Goal: Information Seeking & Learning: Find specific fact

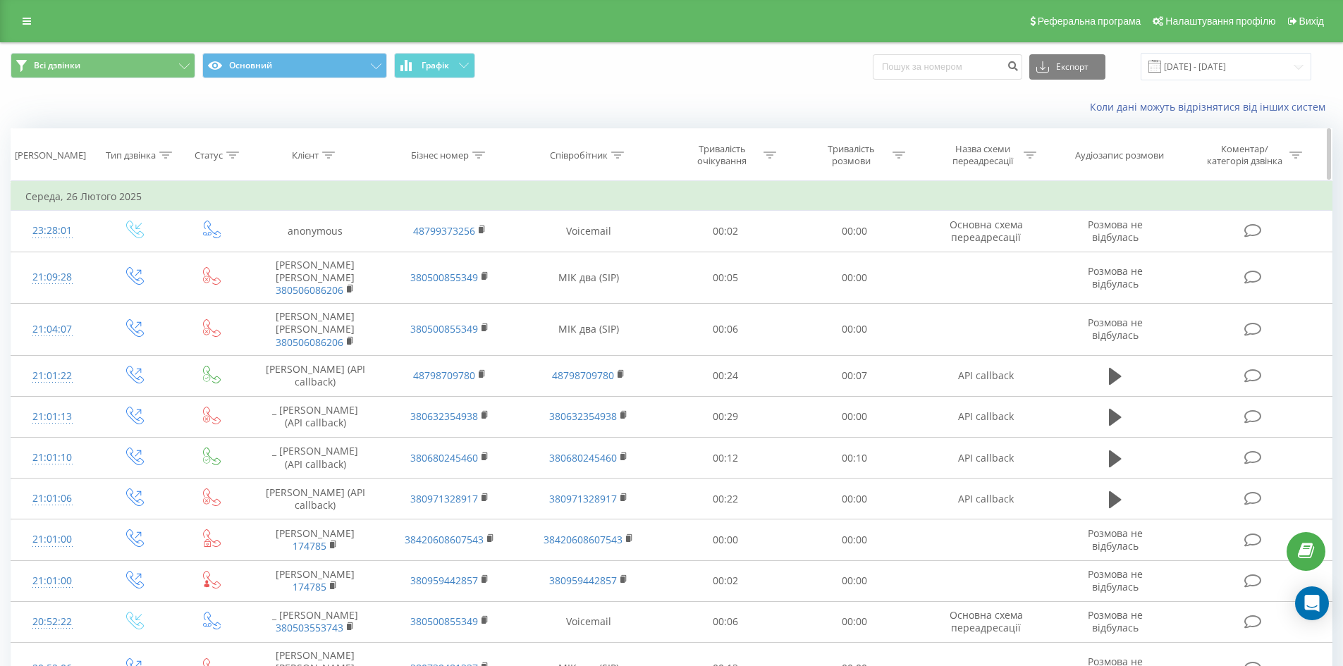
click at [612, 157] on div "Співробітник" at bounding box center [587, 156] width 74 height 12
click at [590, 252] on input "text" at bounding box center [589, 256] width 124 height 25
type input "хміль"
click button "OK" at bounding box center [619, 285] width 60 height 18
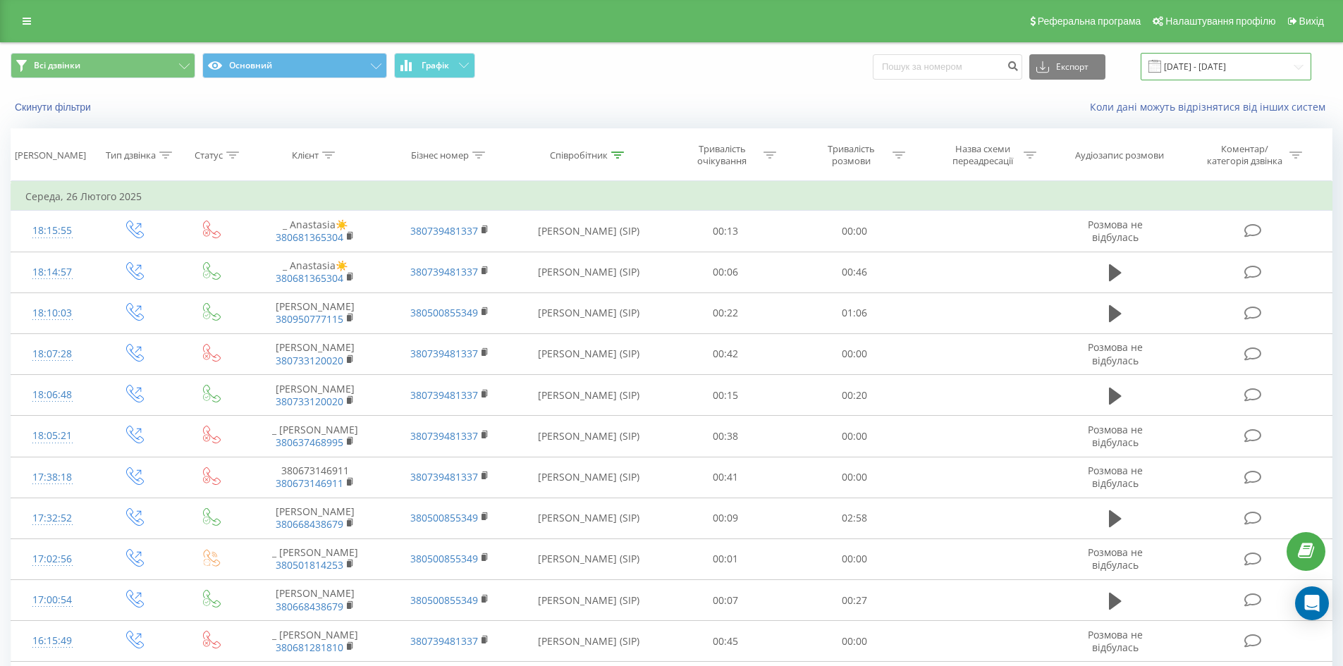
click at [1232, 66] on input "[DATE] - [DATE]" at bounding box center [1226, 67] width 171 height 28
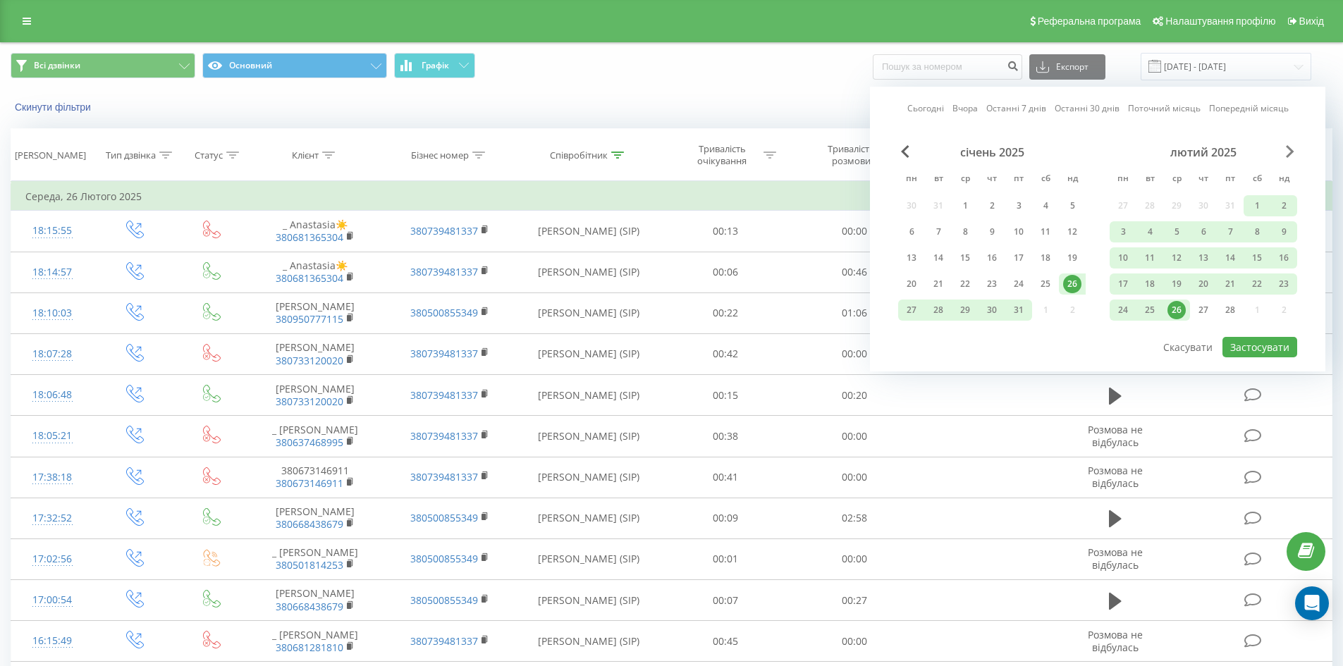
click at [1293, 151] on span "Next Month" at bounding box center [1290, 151] width 8 height 13
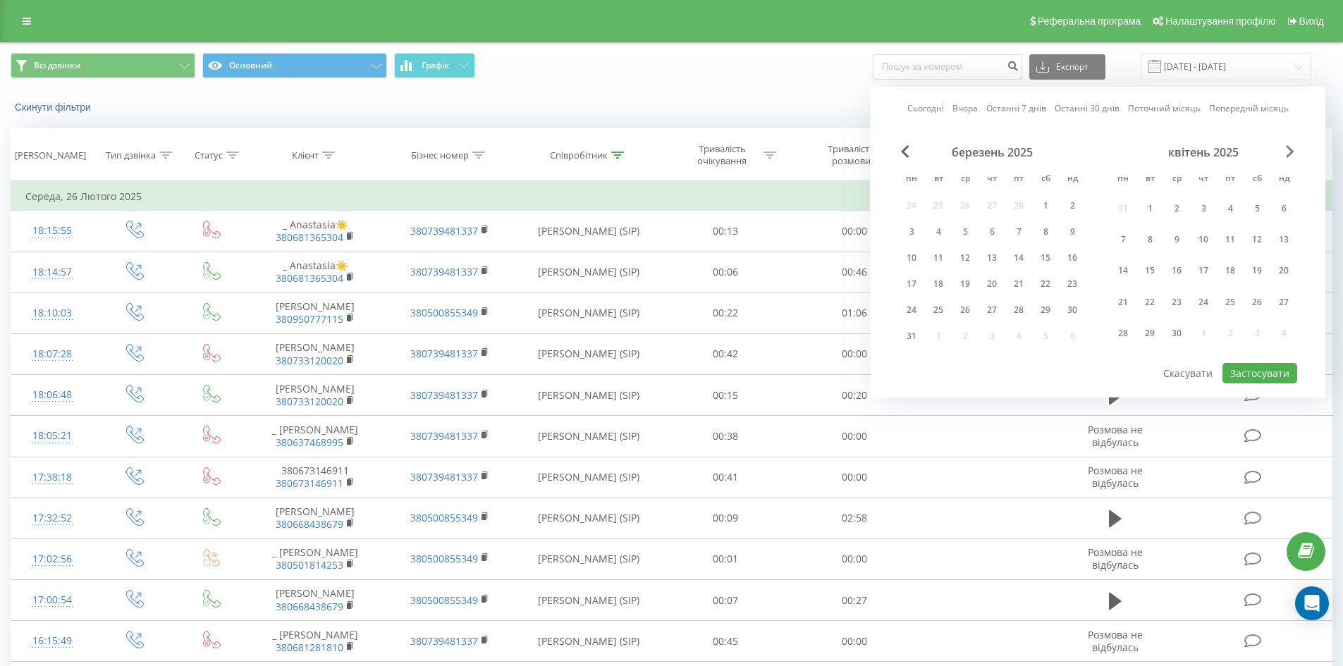
click at [1293, 151] on span "Next Month" at bounding box center [1290, 151] width 8 height 13
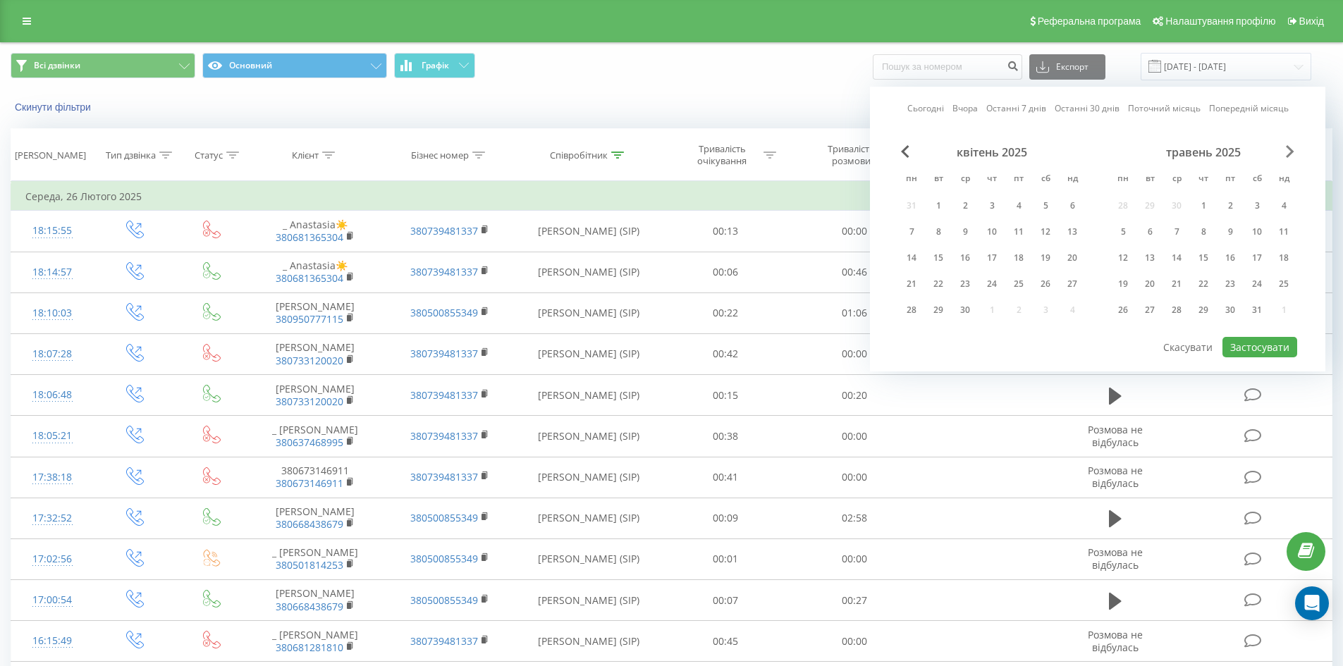
click at [1293, 151] on span "Next Month" at bounding box center [1290, 151] width 8 height 13
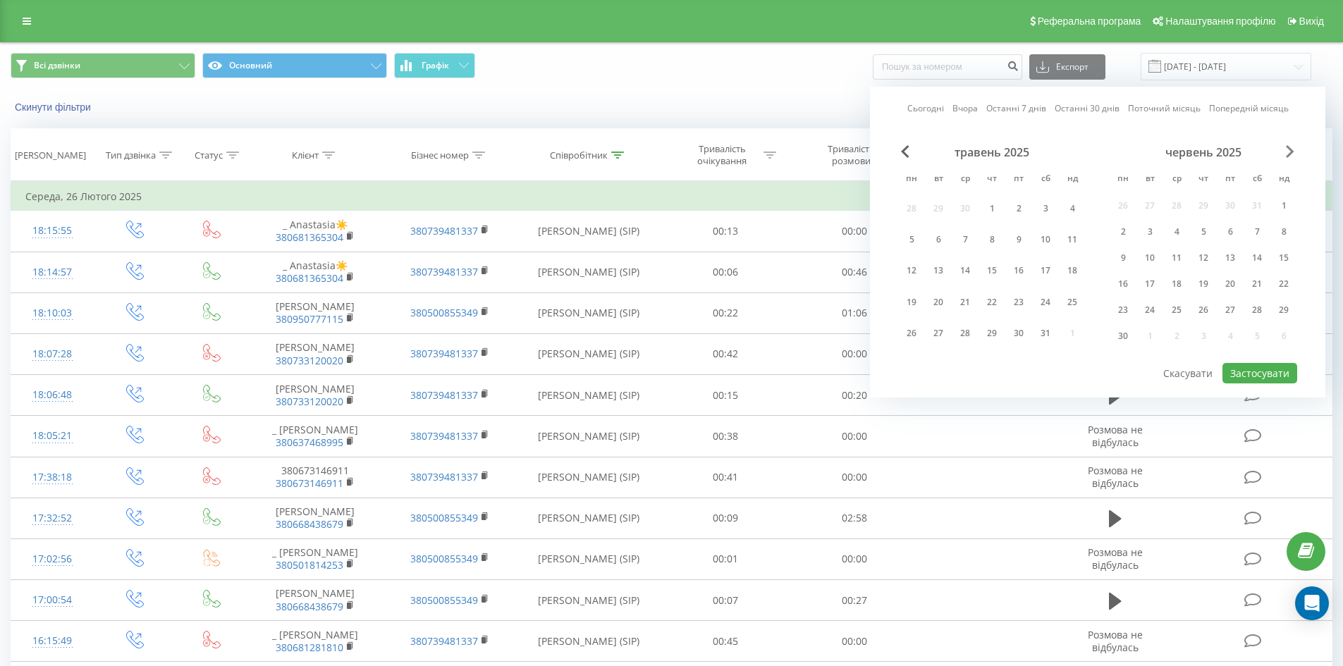
click at [1293, 151] on span "Next Month" at bounding box center [1290, 151] width 8 height 13
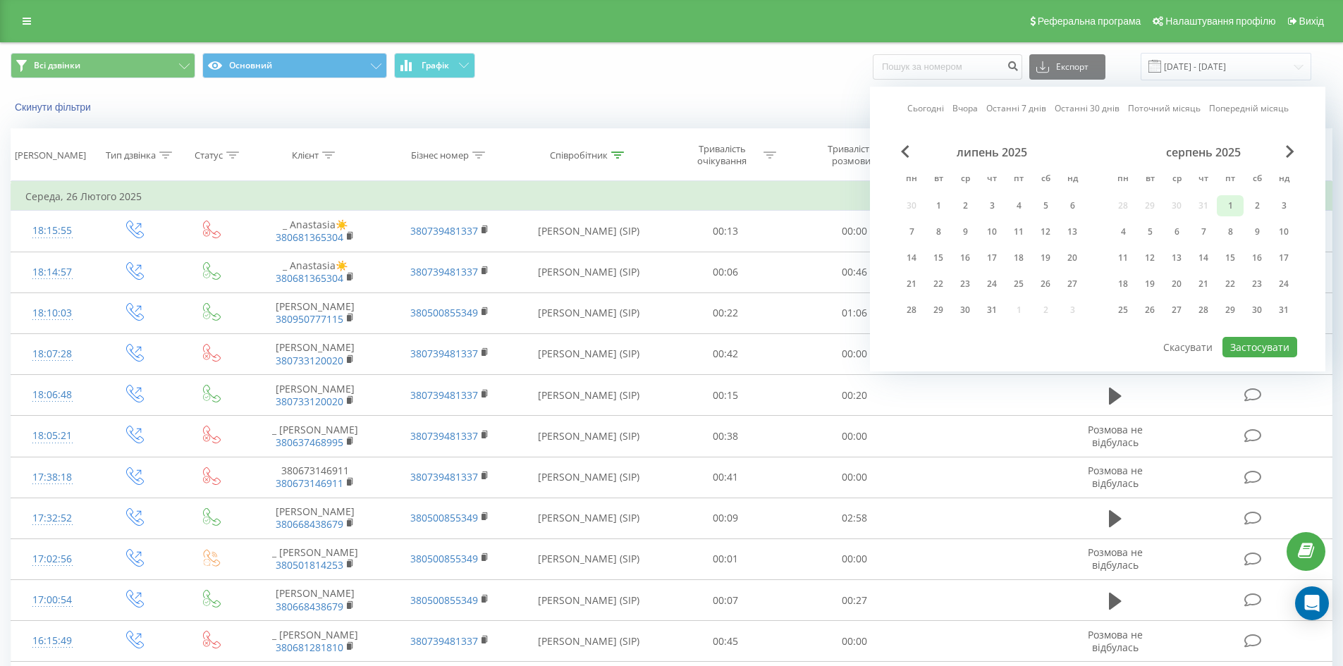
click at [1233, 208] on div "1" at bounding box center [1230, 206] width 18 height 18
click at [1283, 312] on div "31" at bounding box center [1284, 310] width 18 height 18
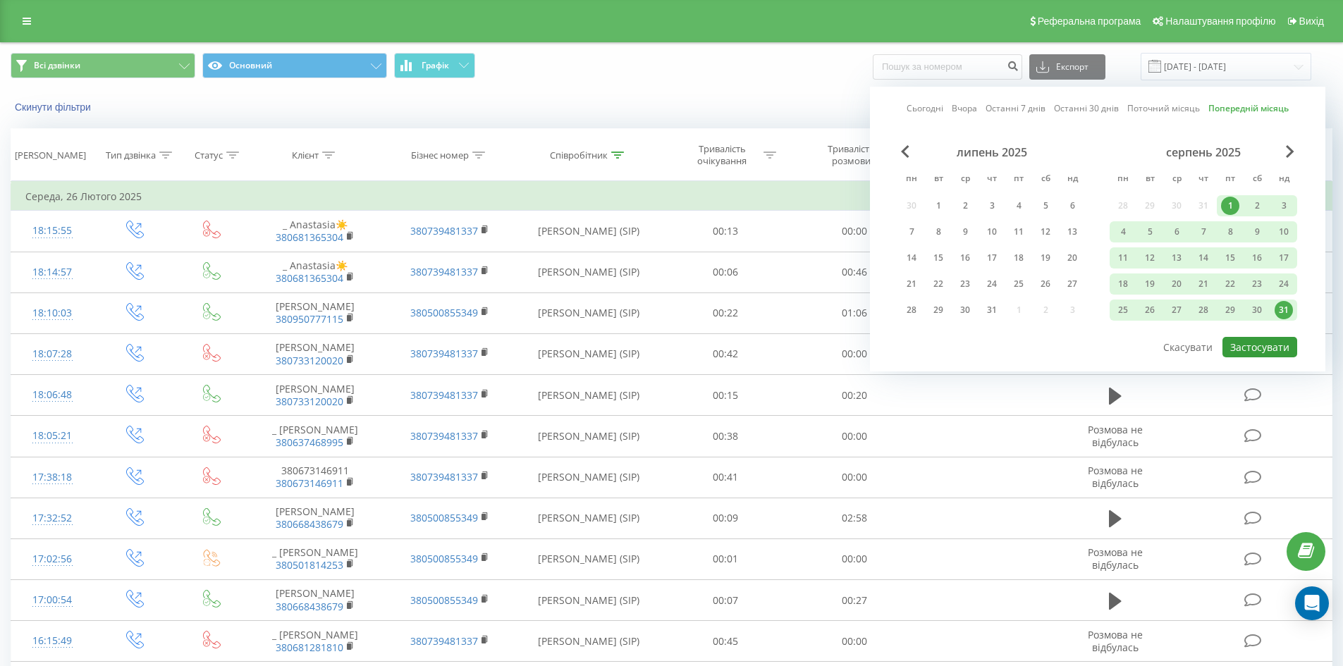
click at [1289, 350] on button "Застосувати" at bounding box center [1260, 347] width 75 height 20
type input "[DATE] - [DATE]"
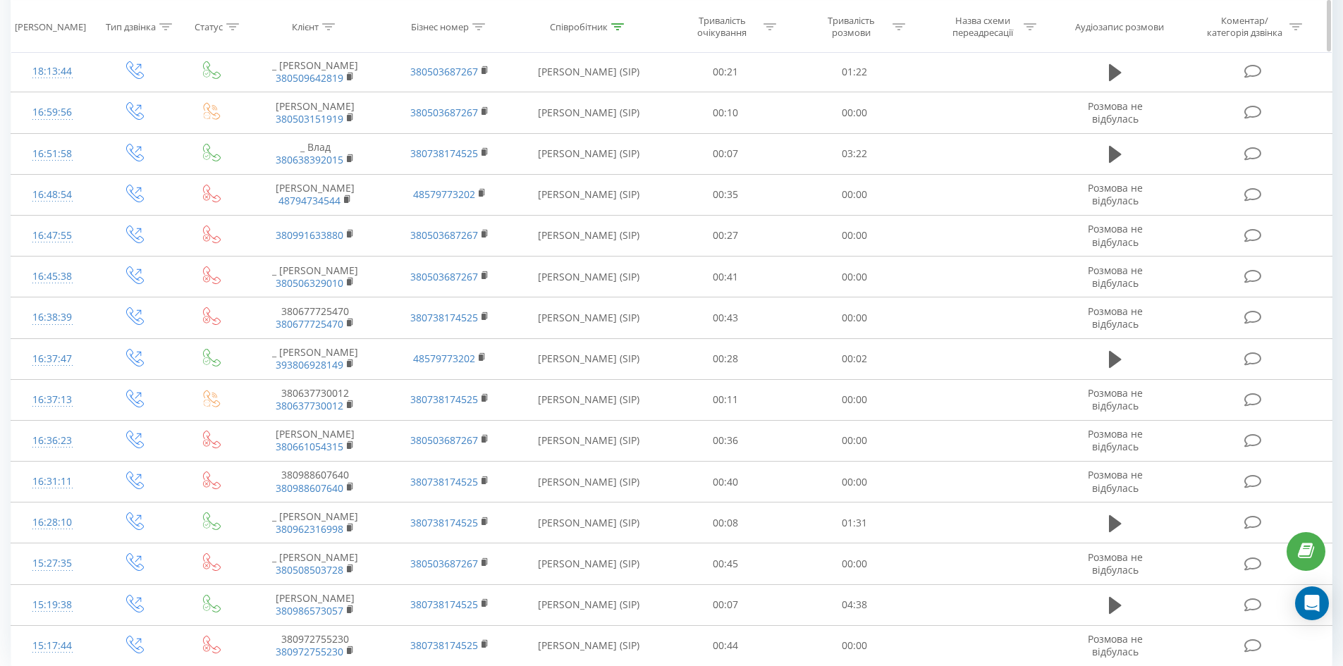
scroll to position [676, 0]
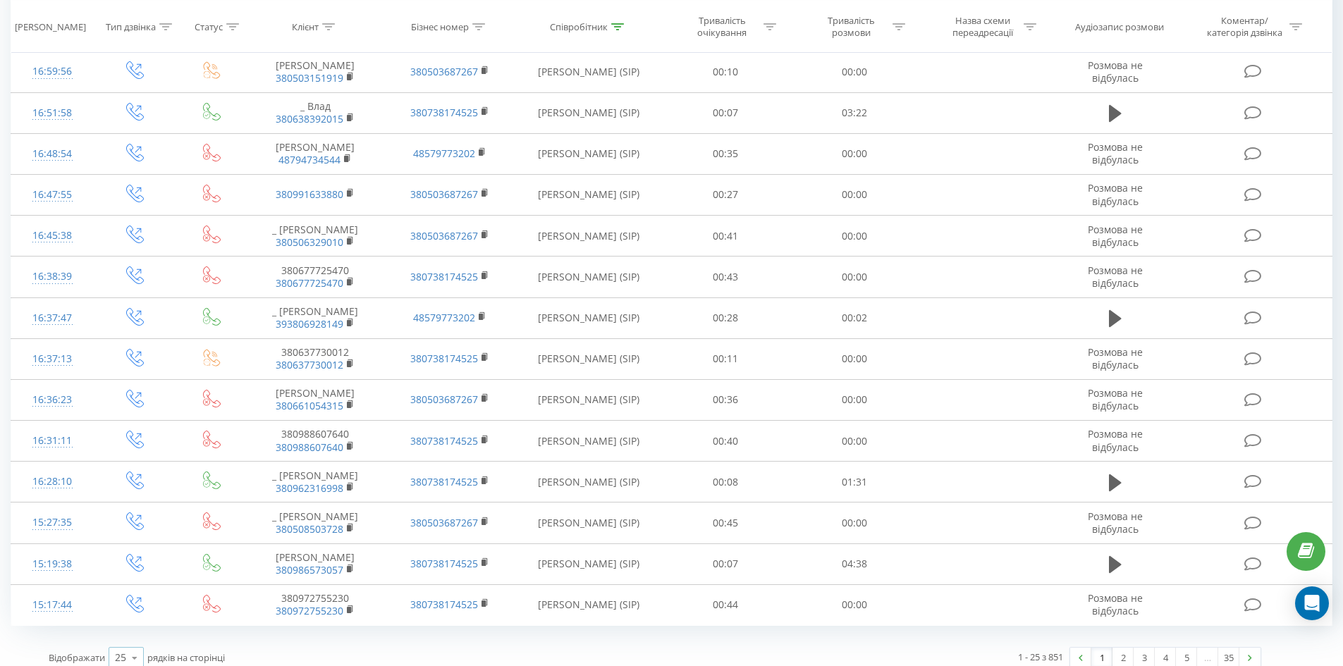
click at [133, 657] on icon at bounding box center [134, 659] width 21 height 28
click at [135, 633] on div "100" at bounding box center [126, 638] width 34 height 20
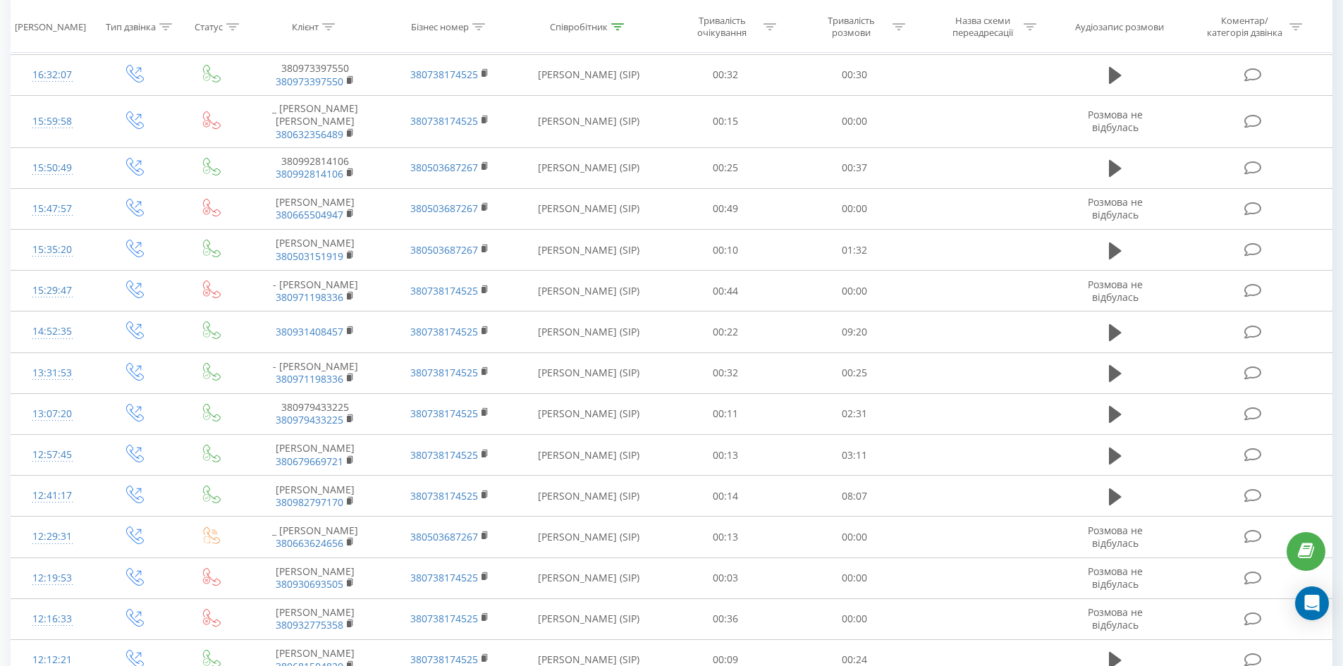
scroll to position [3814, 0]
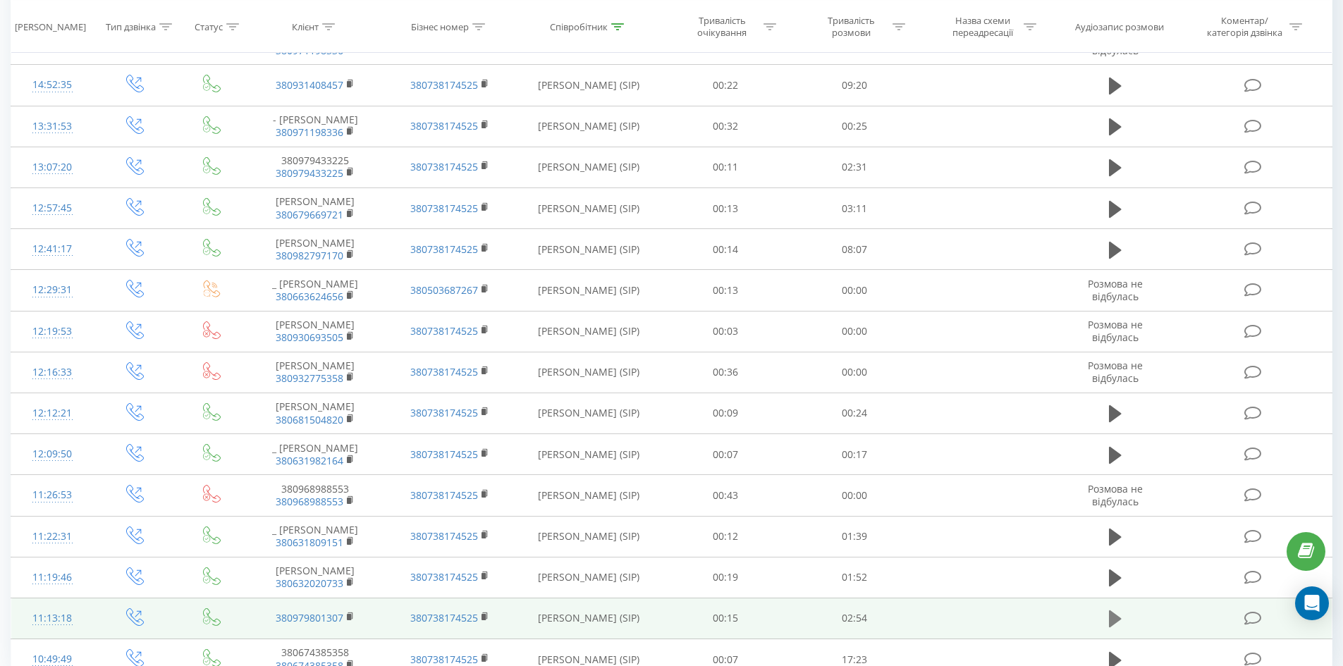
click at [1121, 609] on icon at bounding box center [1115, 619] width 13 height 20
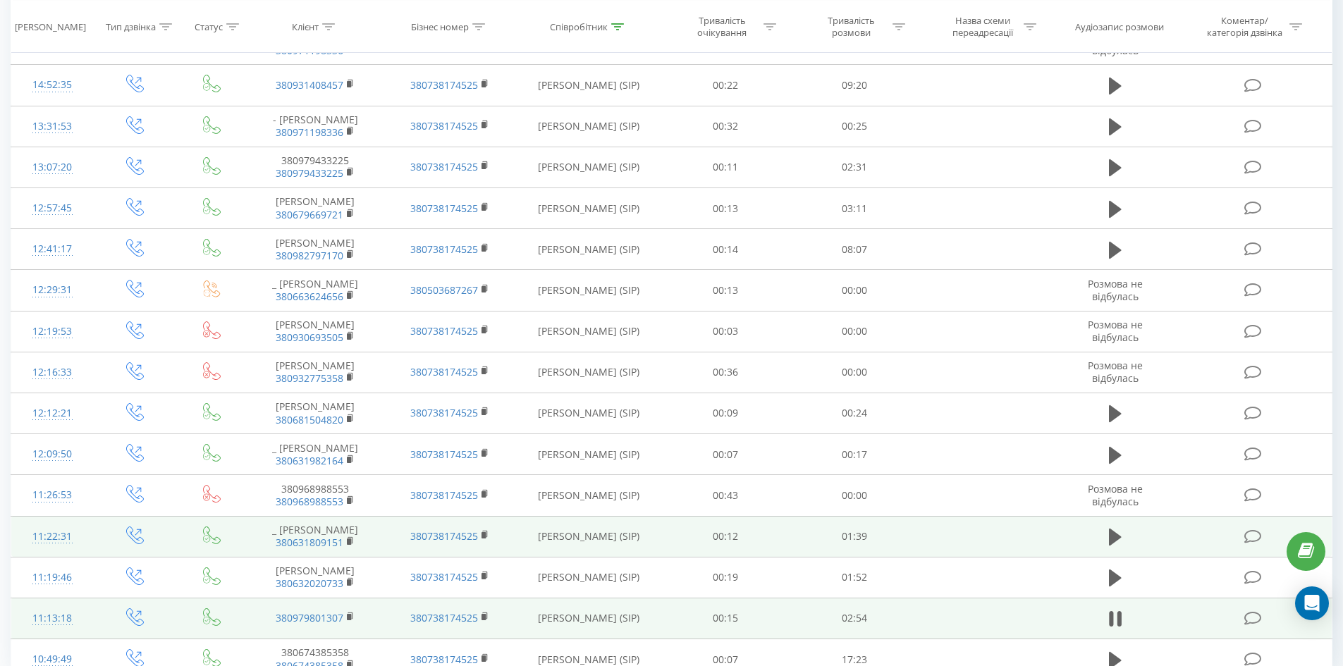
scroll to position [3868, 0]
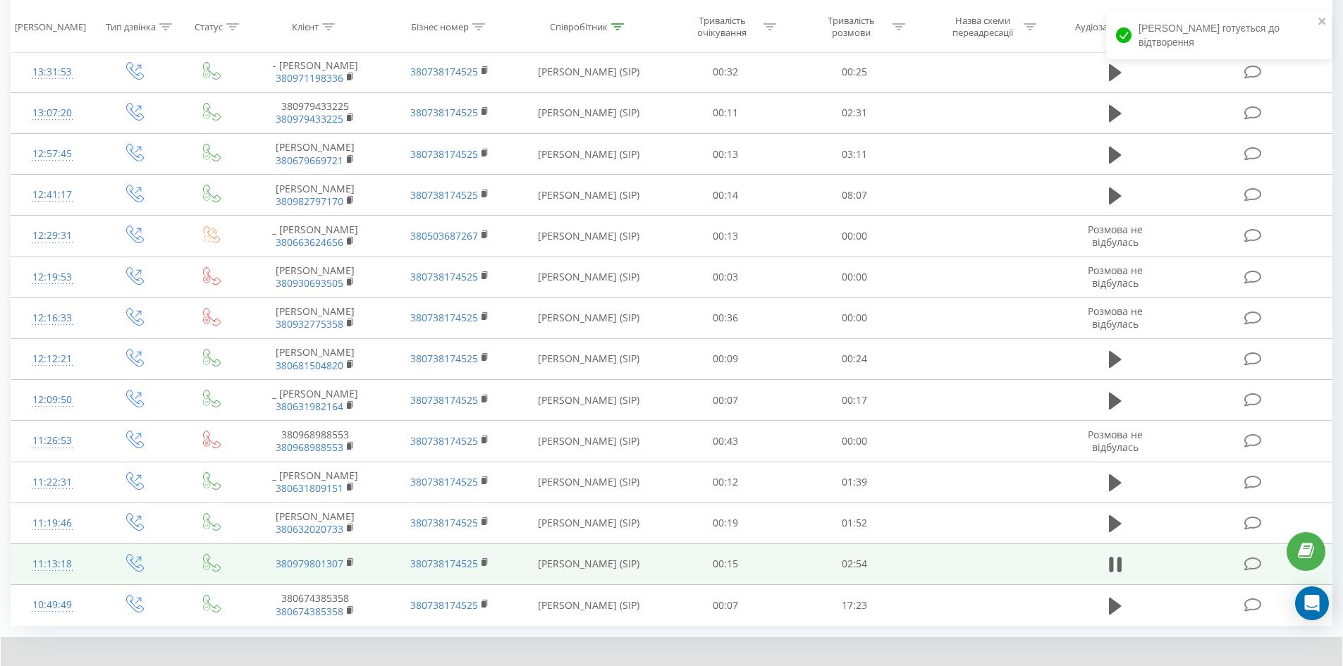
click at [124, 666] on icon at bounding box center [121, 674] width 11 height 8
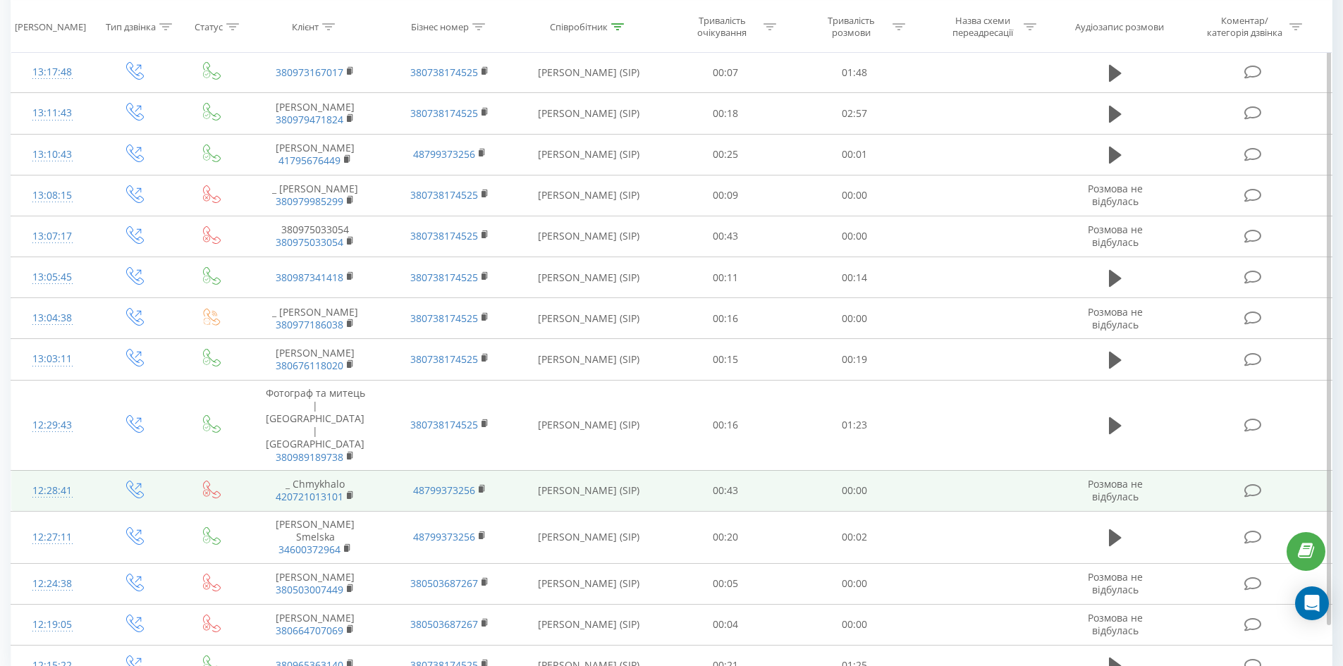
scroll to position [3807, 0]
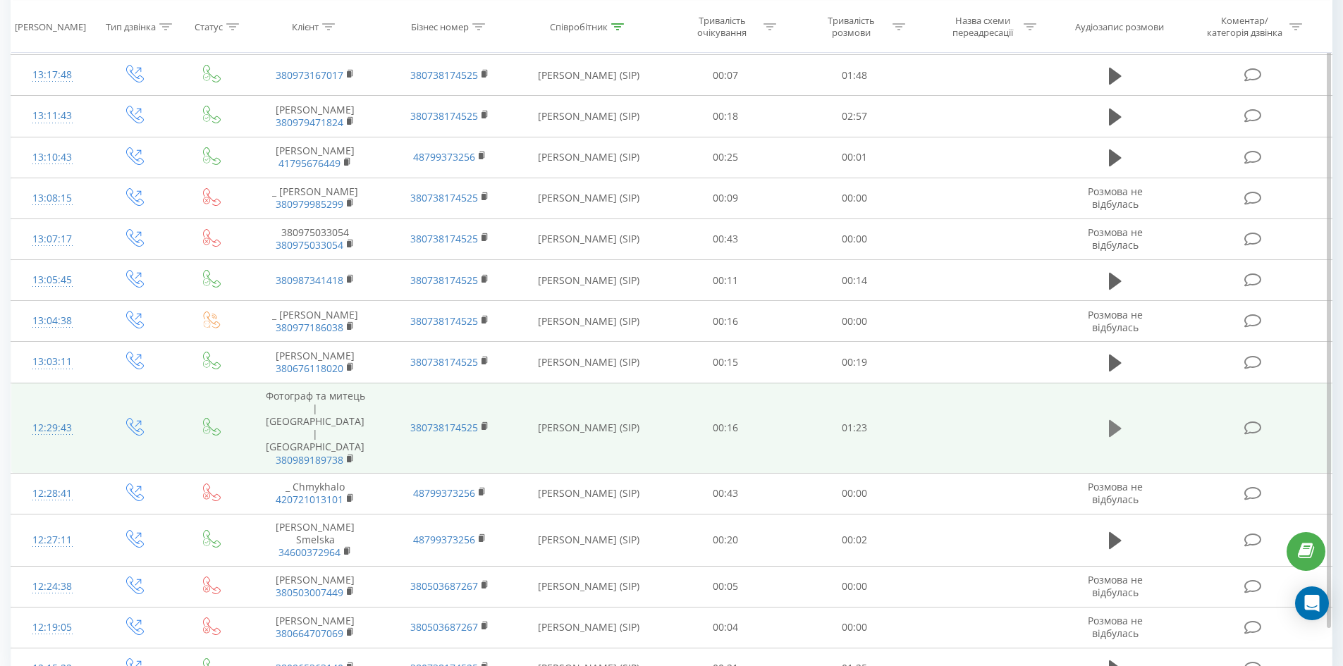
click at [1123, 418] on button at bounding box center [1115, 428] width 21 height 21
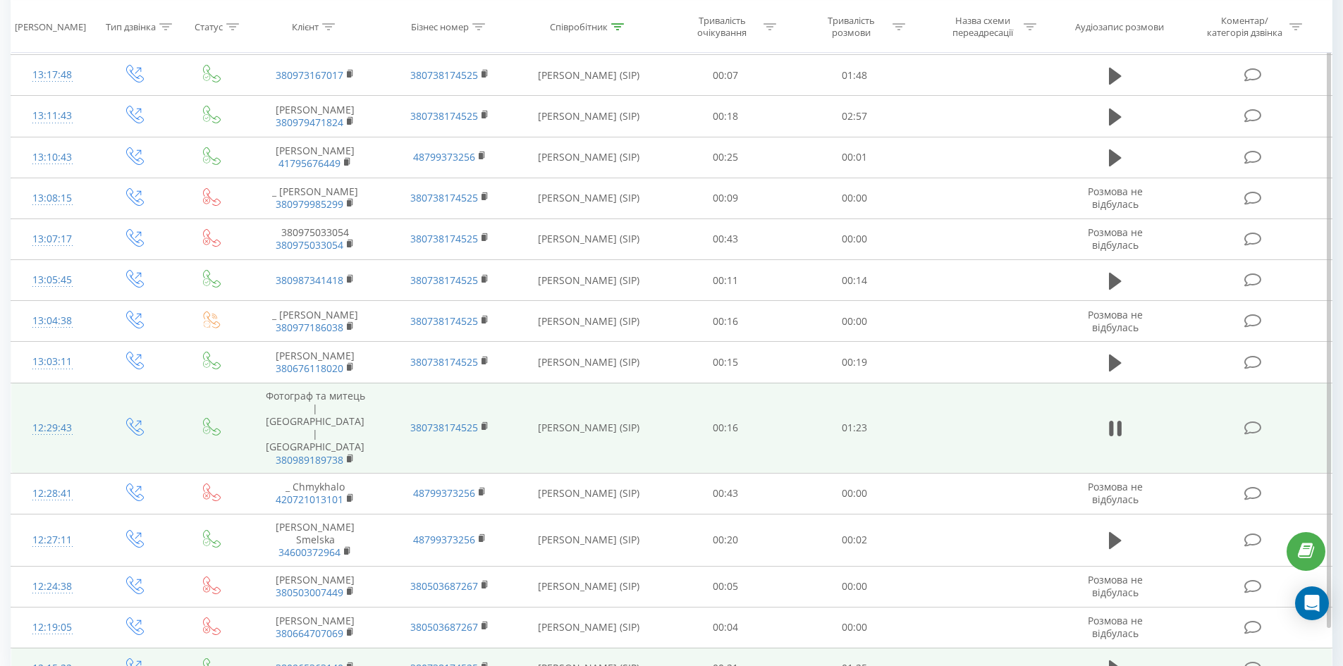
scroll to position [3877, 0]
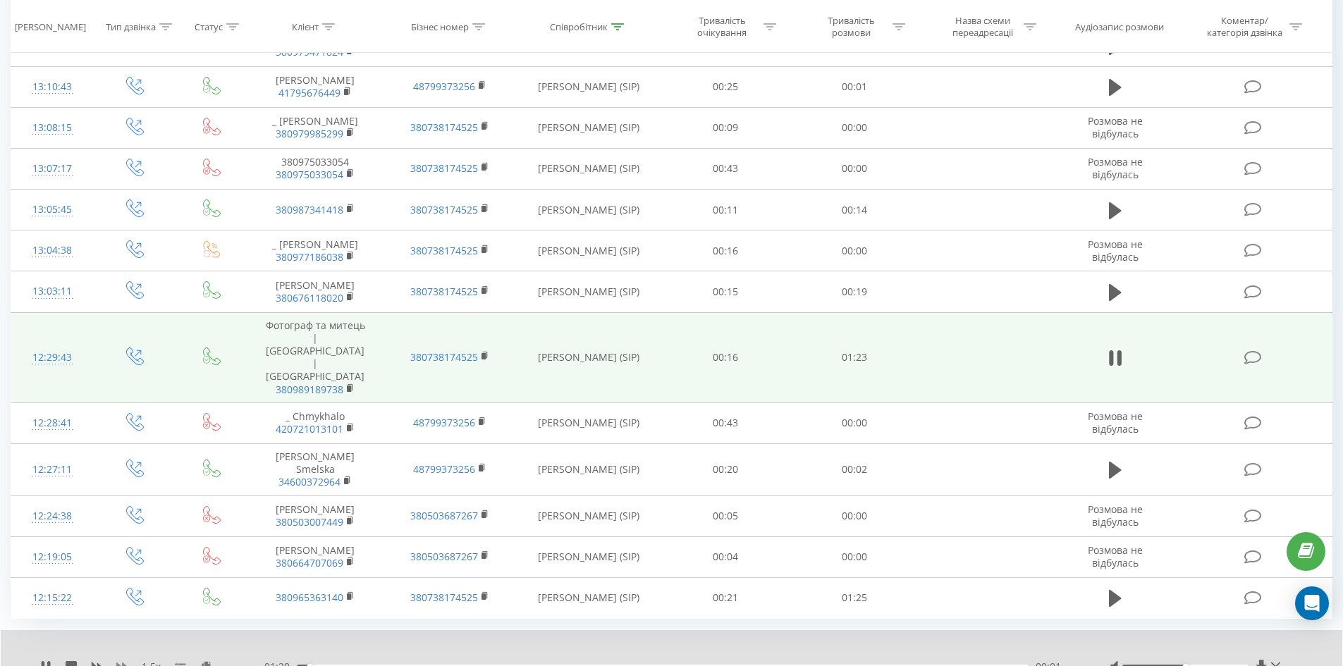
click at [122, 661] on icon at bounding box center [121, 666] width 11 height 11
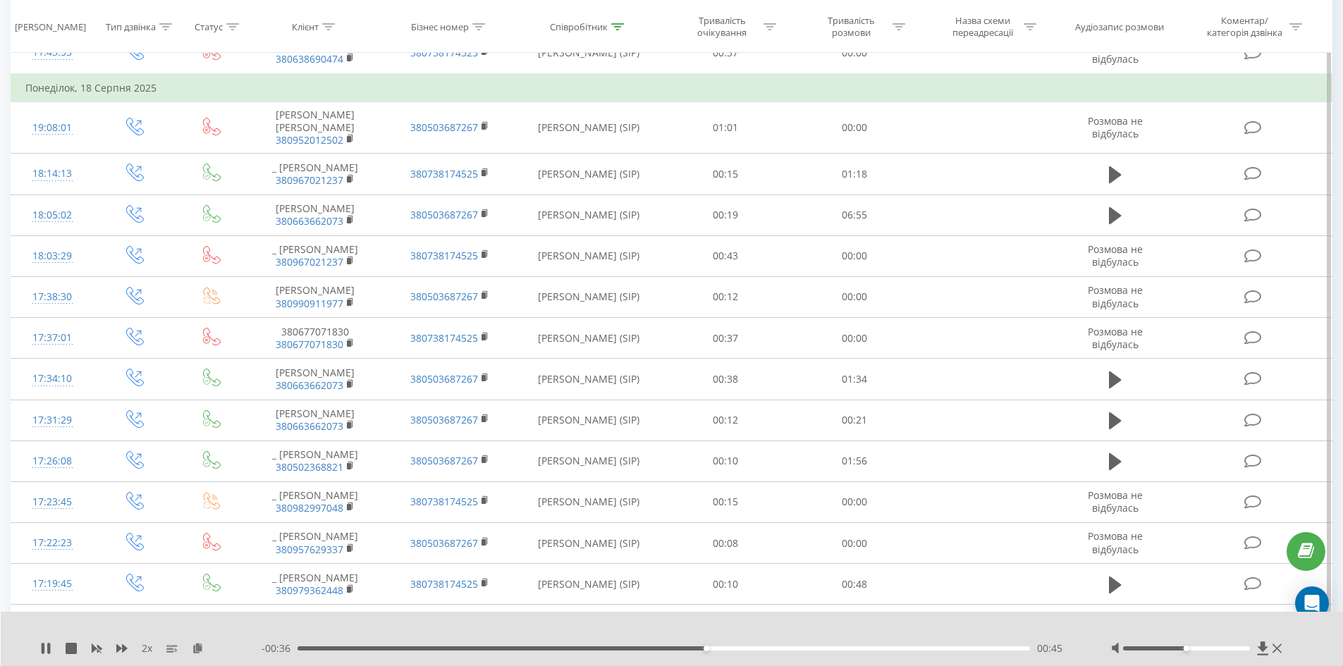
scroll to position [2762, 0]
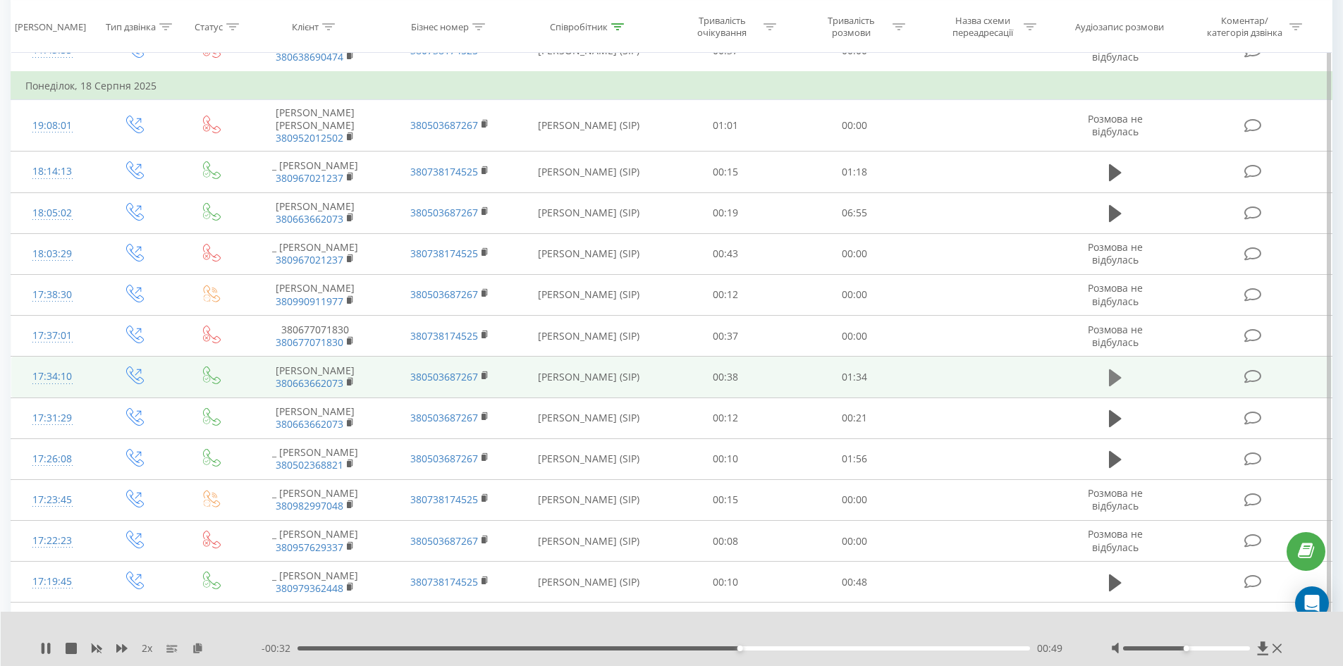
click at [1114, 370] on icon at bounding box center [1115, 378] width 13 height 17
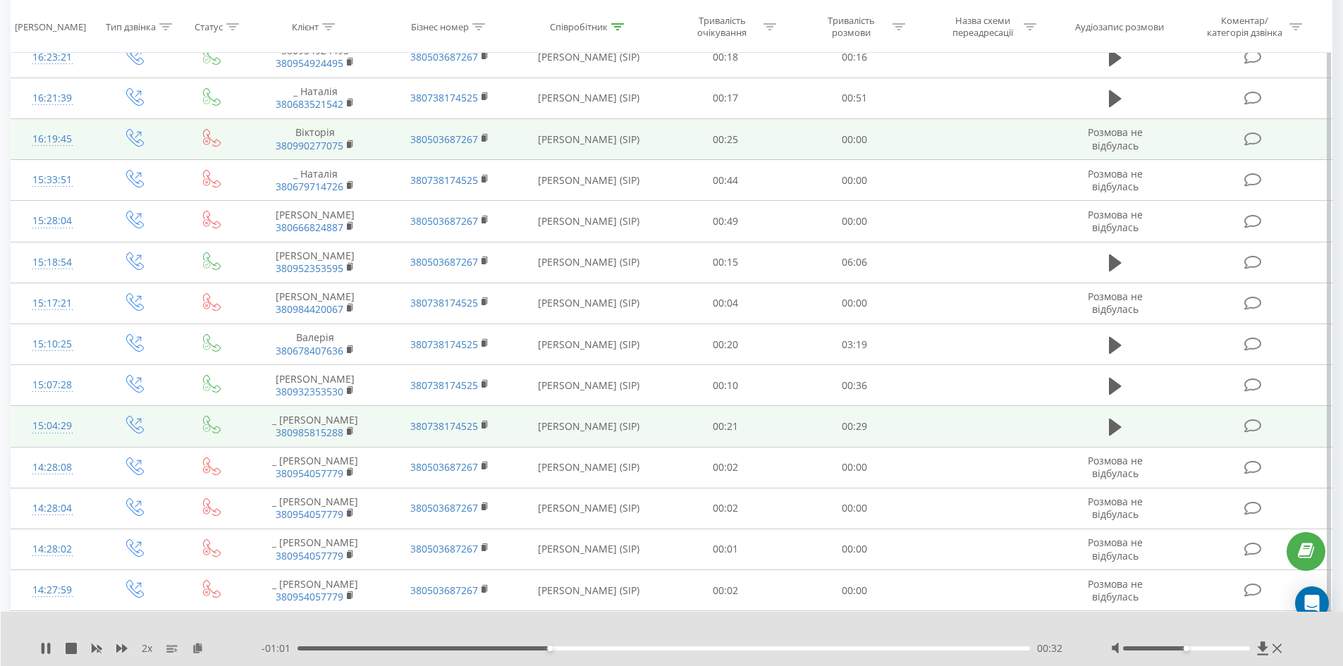
scroll to position [3678, 0]
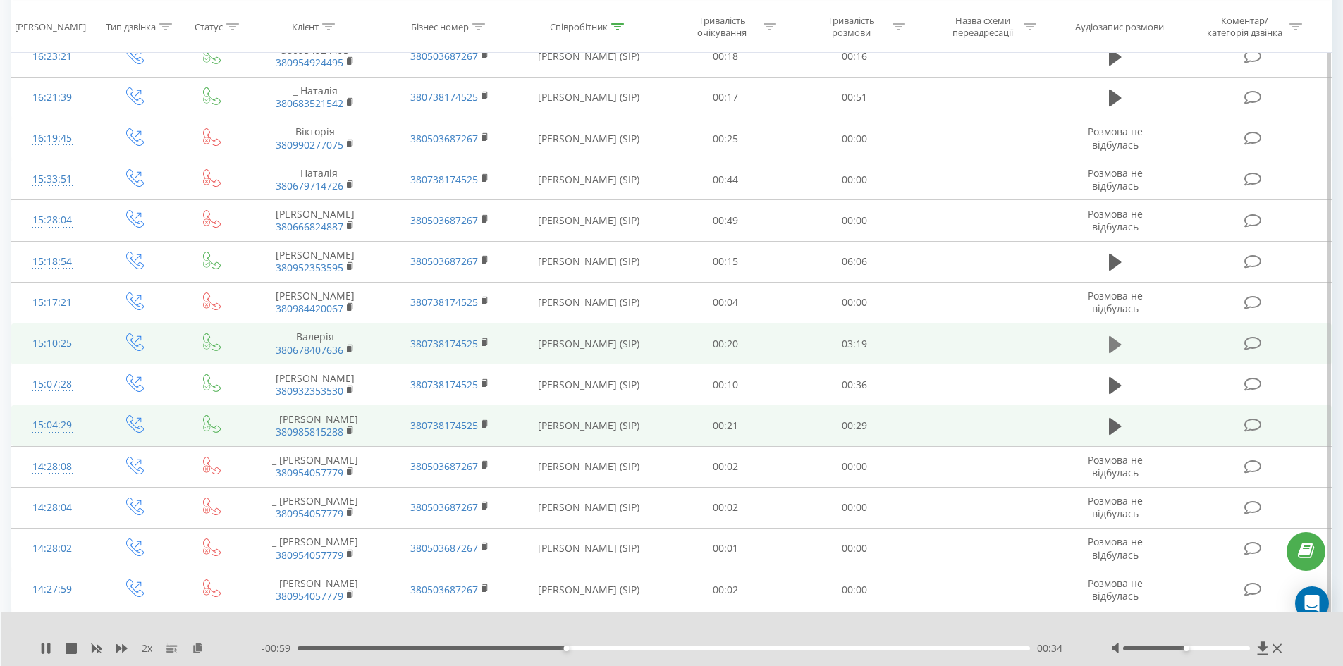
click at [1114, 336] on icon at bounding box center [1115, 344] width 13 height 17
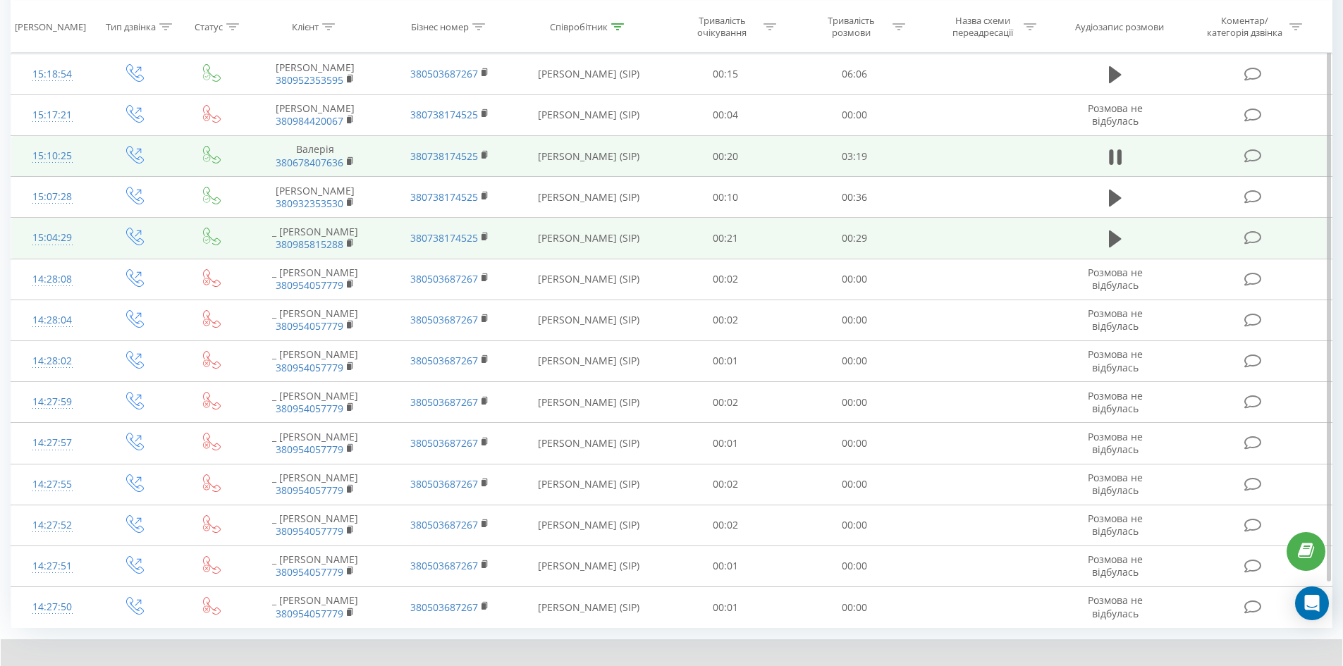
scroll to position [3890, 0]
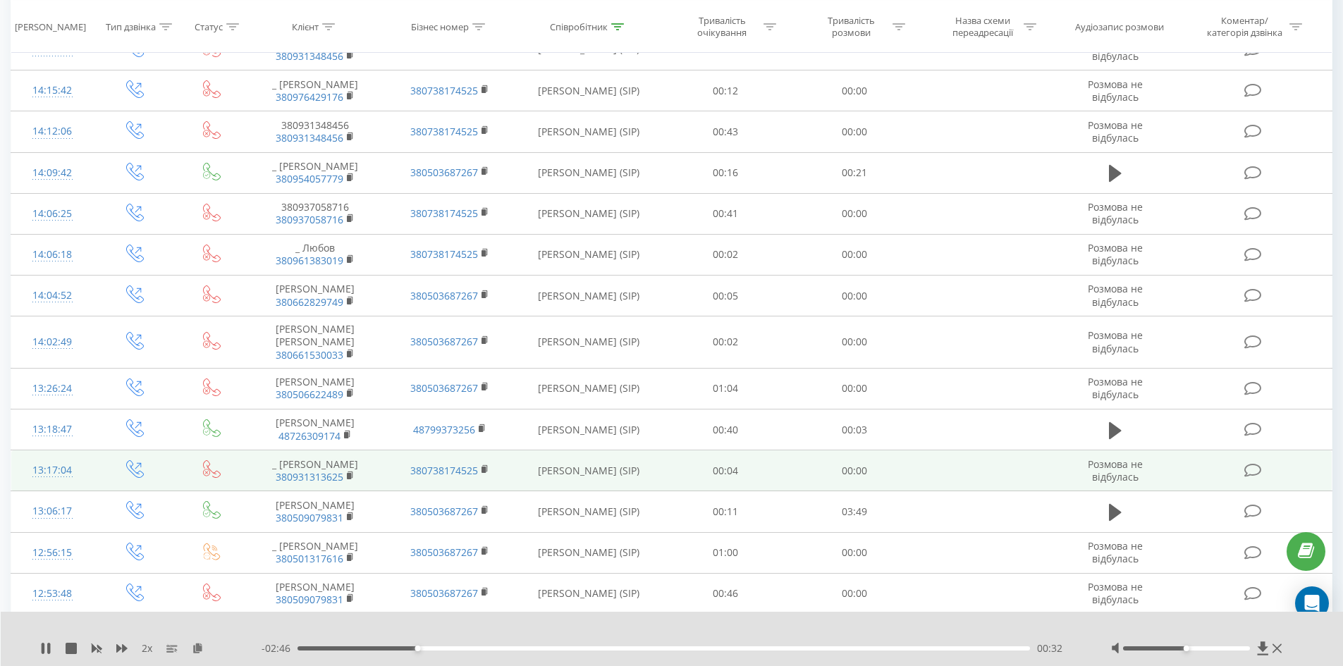
scroll to position [587, 0]
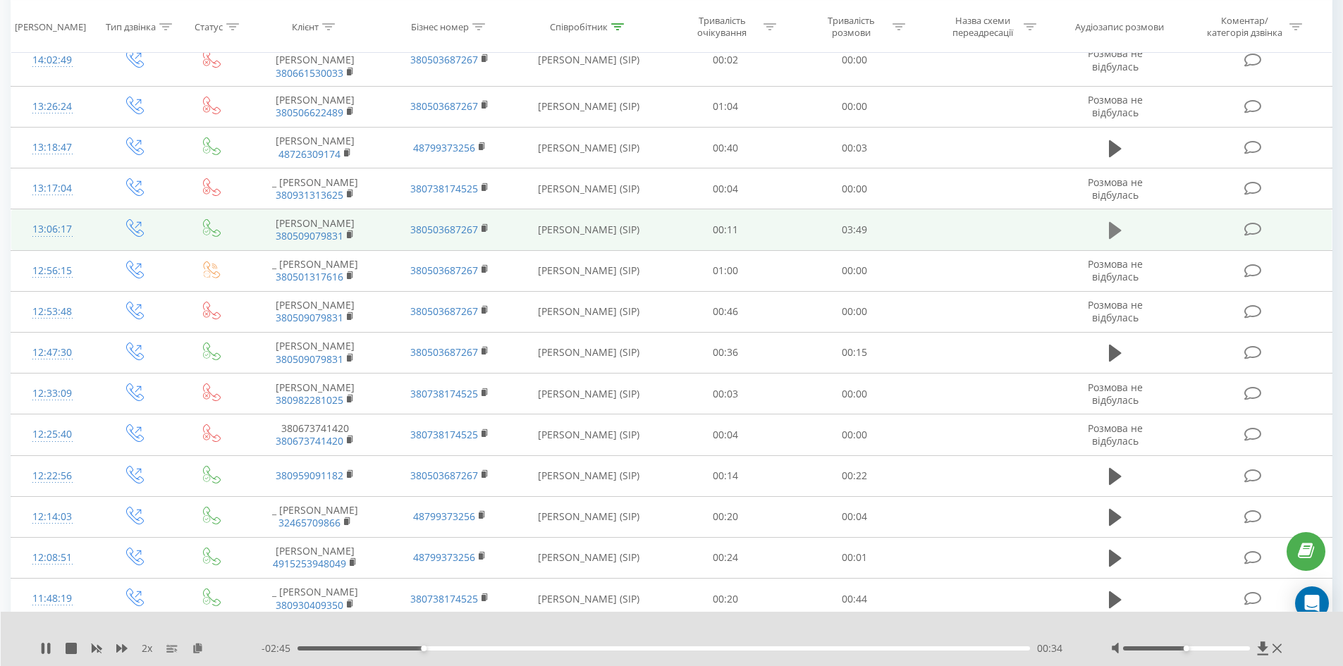
click at [1116, 238] on icon at bounding box center [1115, 230] width 13 height 17
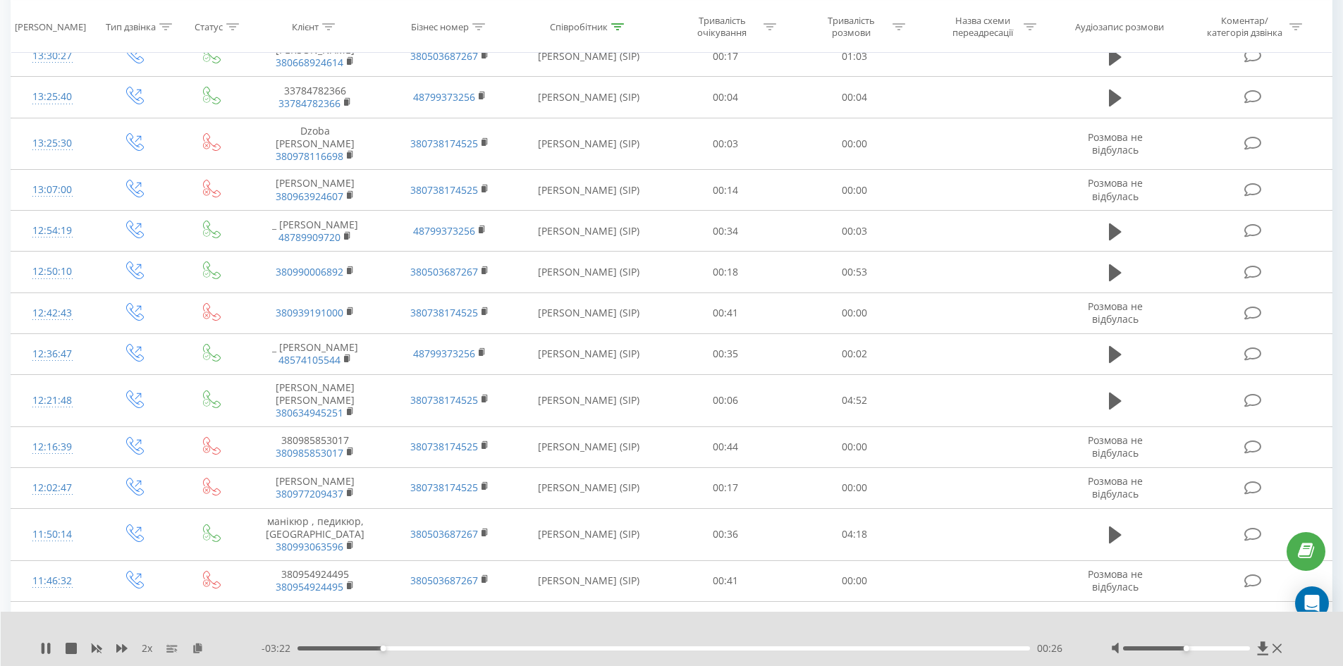
scroll to position [2984, 0]
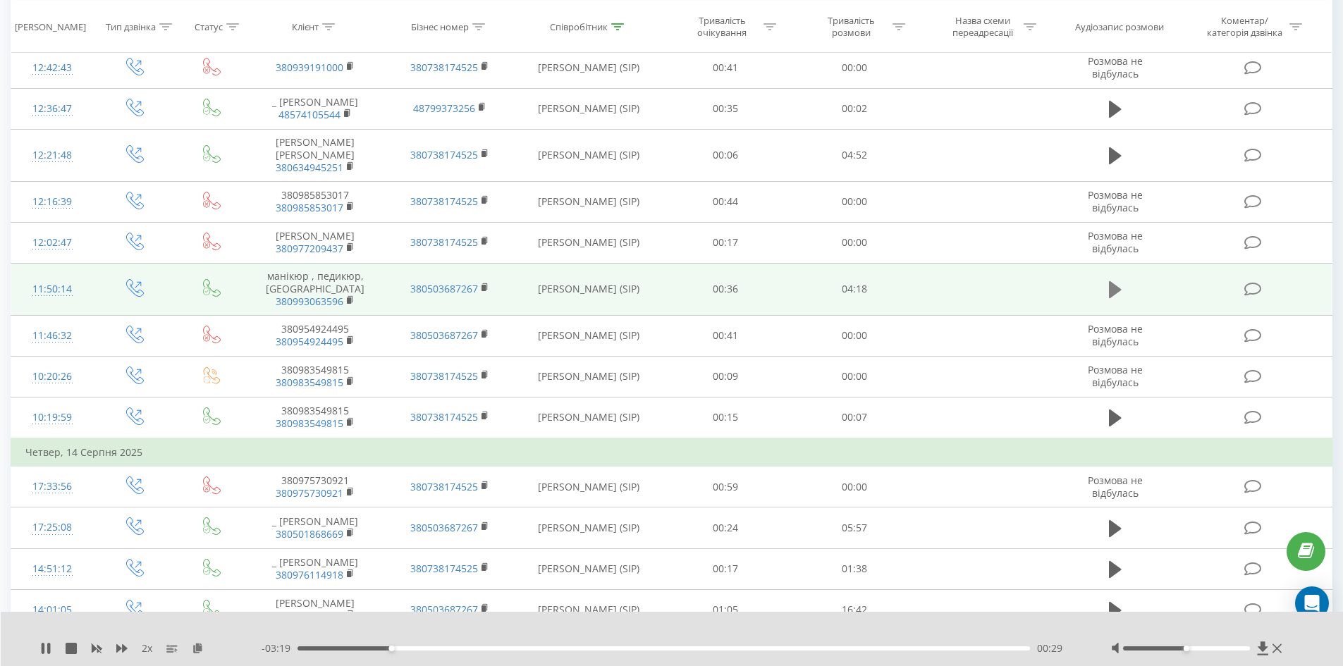
click at [1118, 300] on icon at bounding box center [1115, 290] width 13 height 20
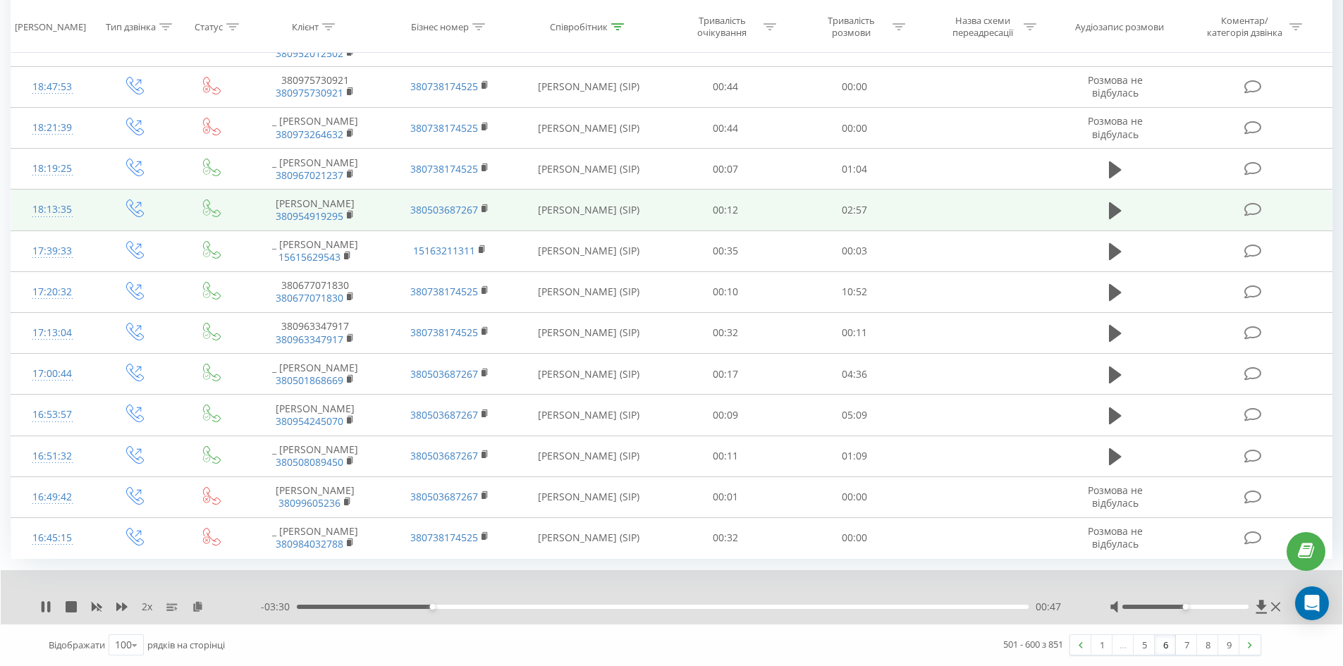
scroll to position [3972, 0]
click at [1118, 217] on icon at bounding box center [1115, 211] width 13 height 20
click at [1099, 654] on link "1" at bounding box center [1102, 645] width 21 height 20
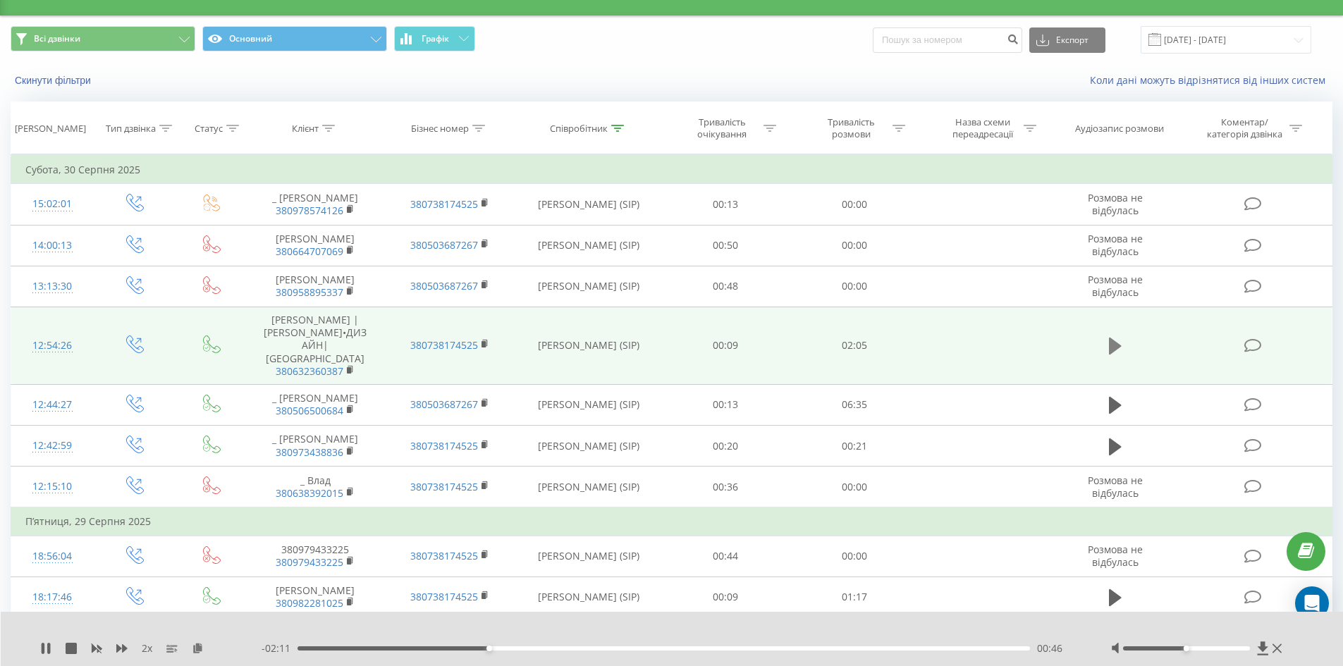
scroll to position [23, 0]
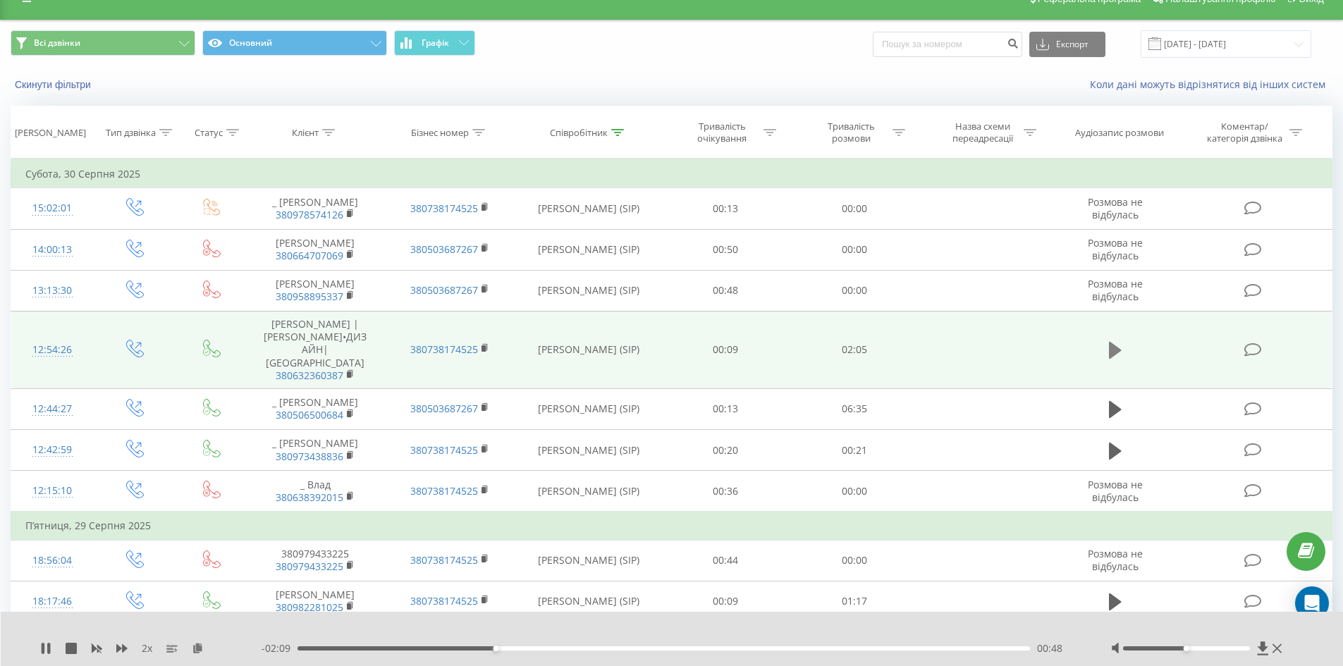
click at [1105, 350] on td at bounding box center [1116, 350] width 124 height 78
click at [1110, 342] on icon at bounding box center [1115, 350] width 13 height 17
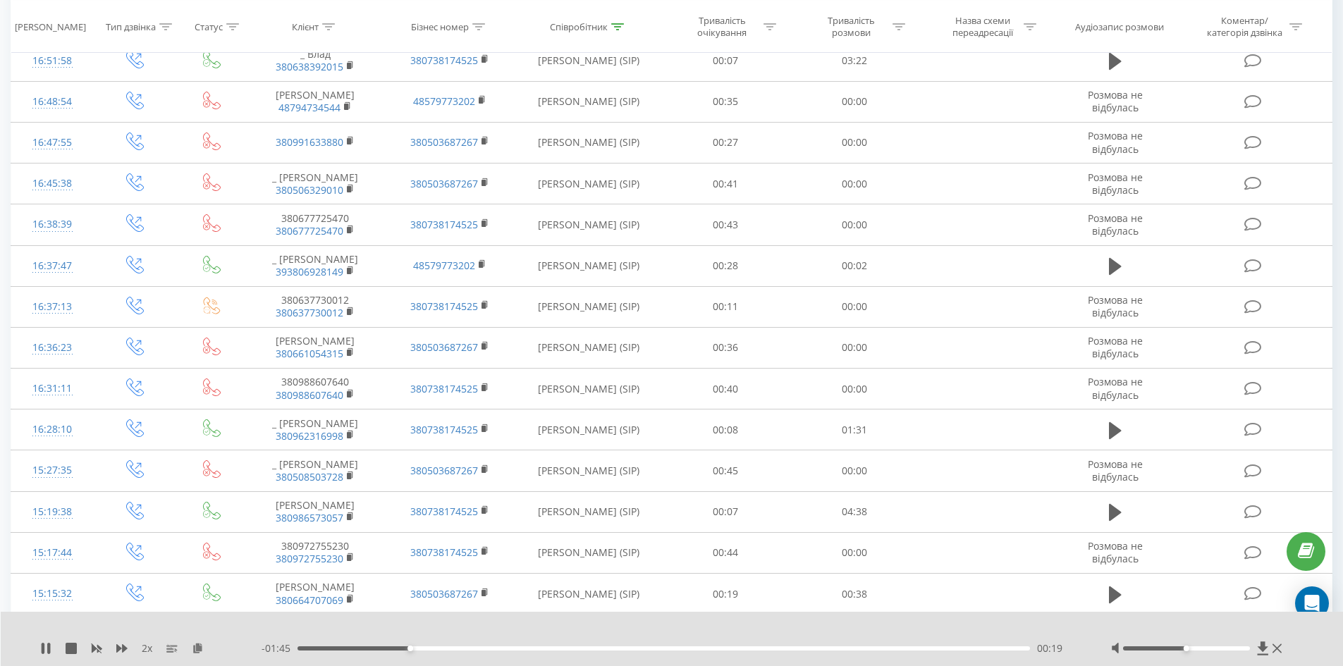
scroll to position [939, 0]
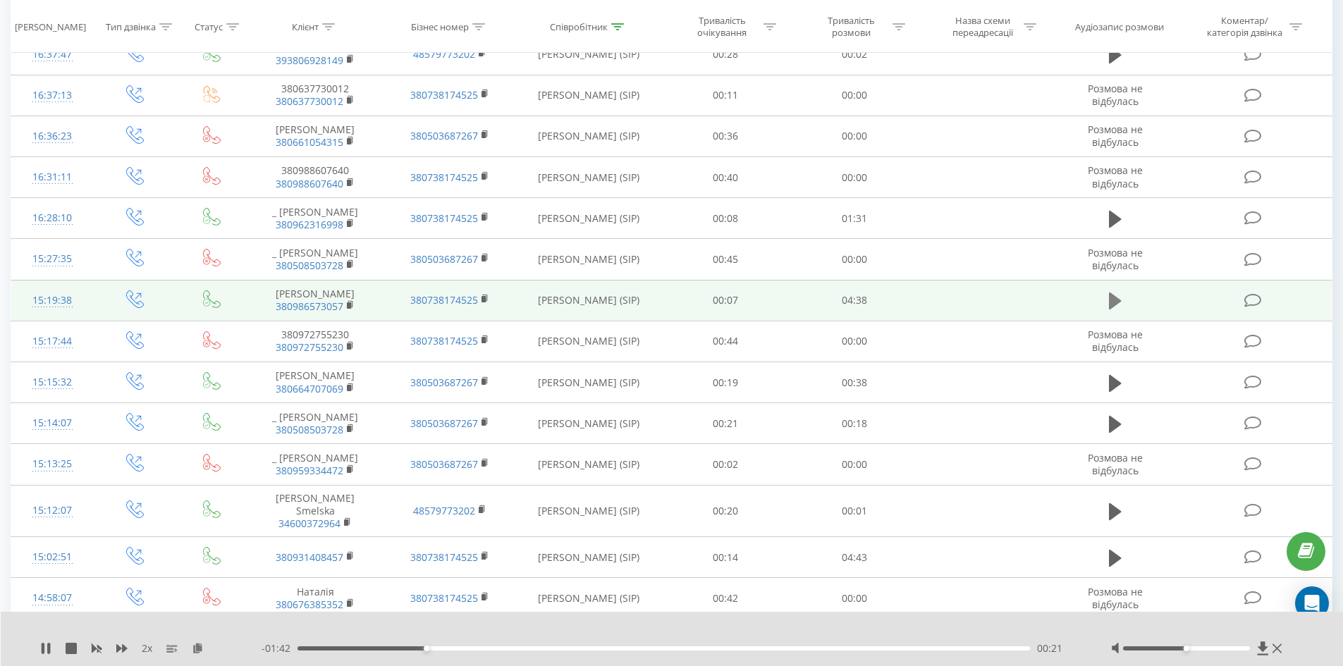
click at [1117, 291] on icon at bounding box center [1115, 301] width 13 height 20
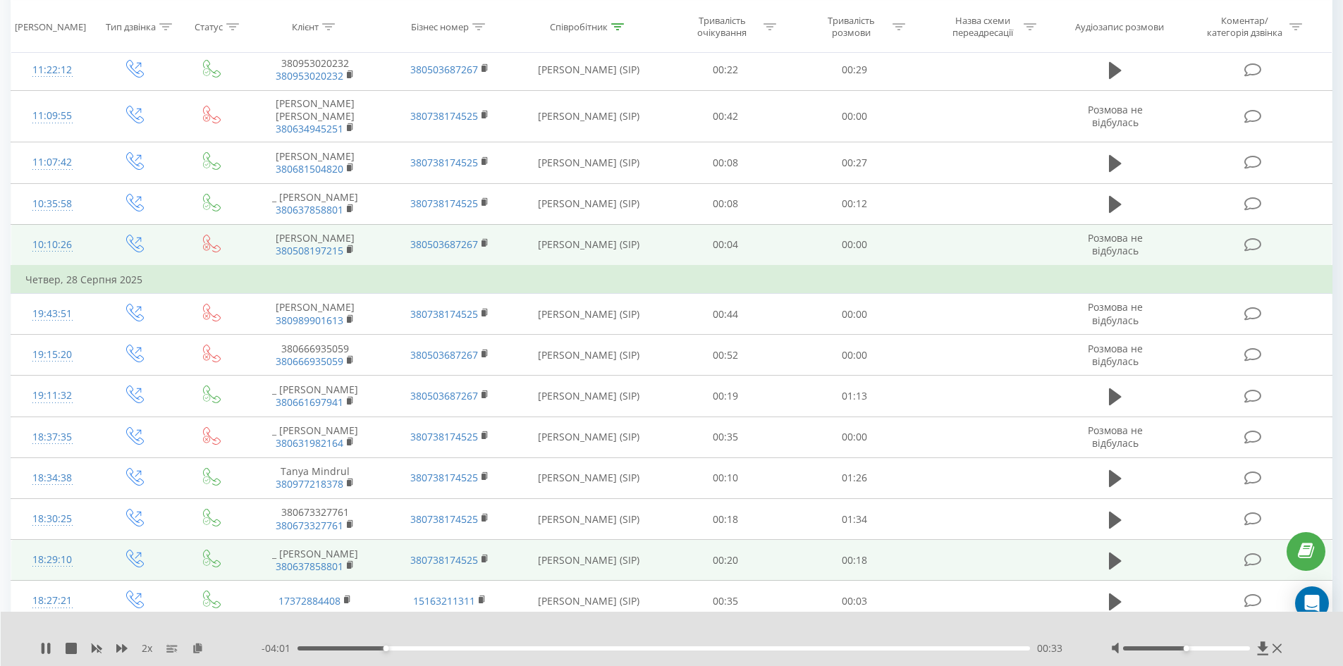
scroll to position [2468, 0]
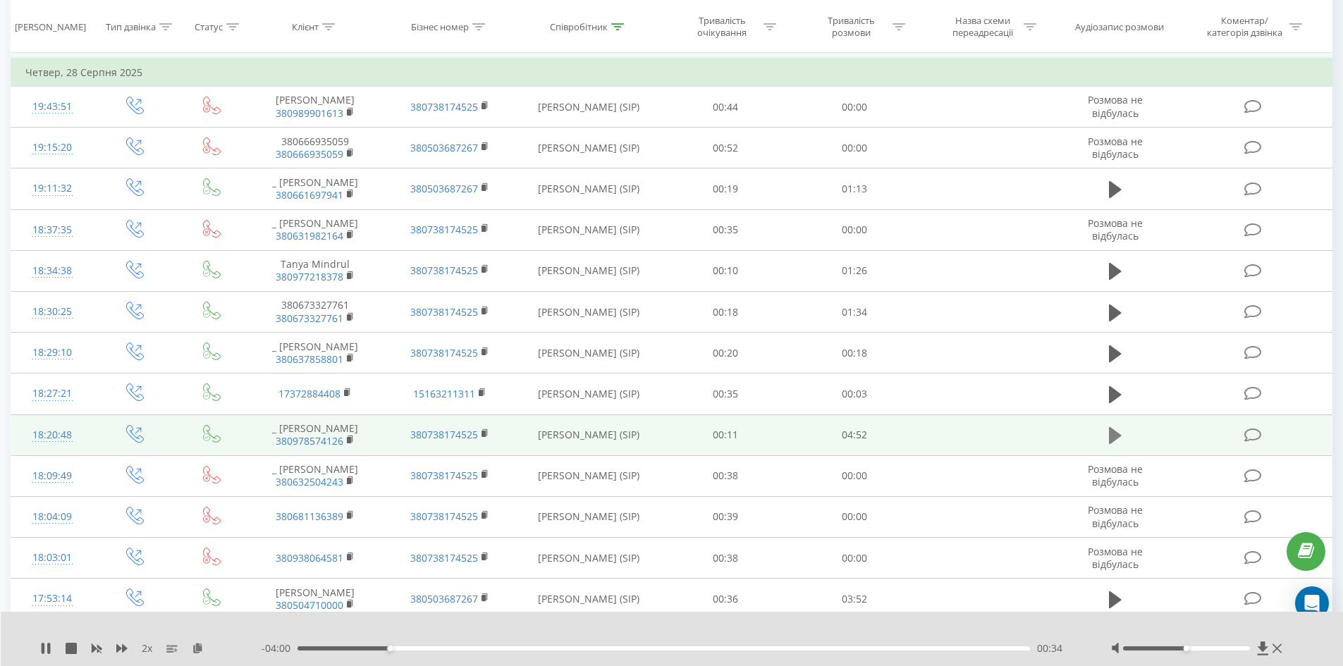
click at [1112, 427] on icon at bounding box center [1115, 435] width 13 height 17
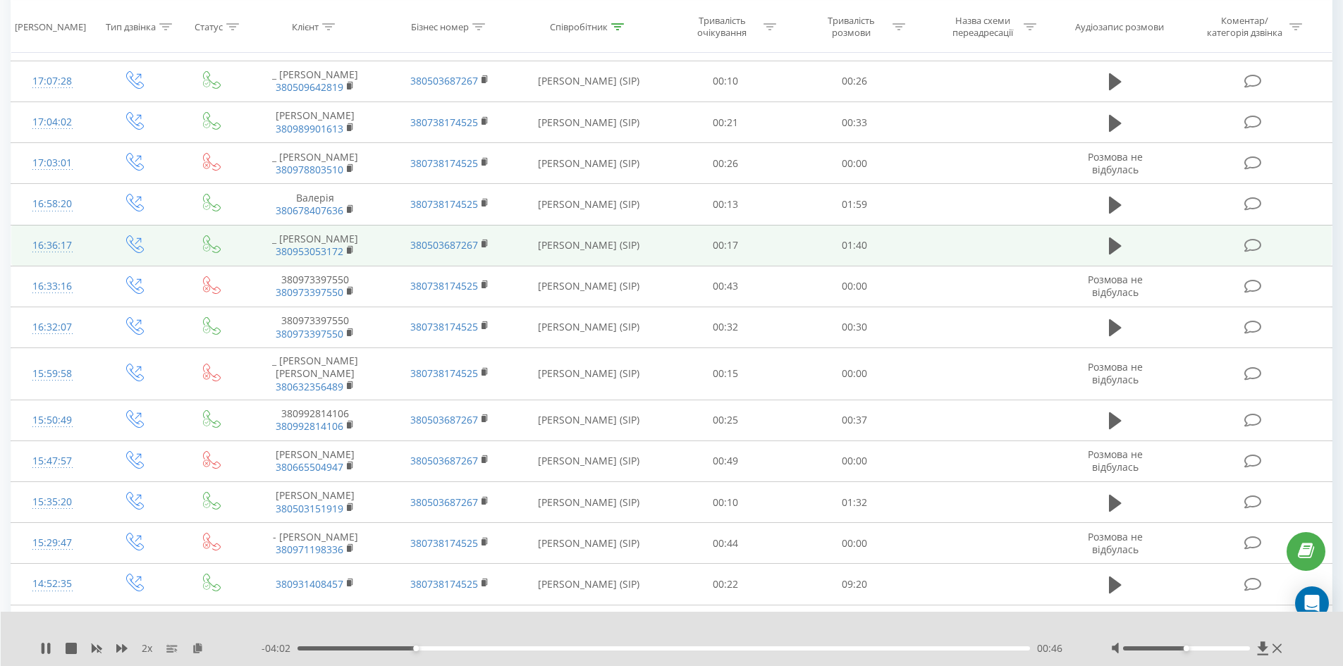
scroll to position [3456, 0]
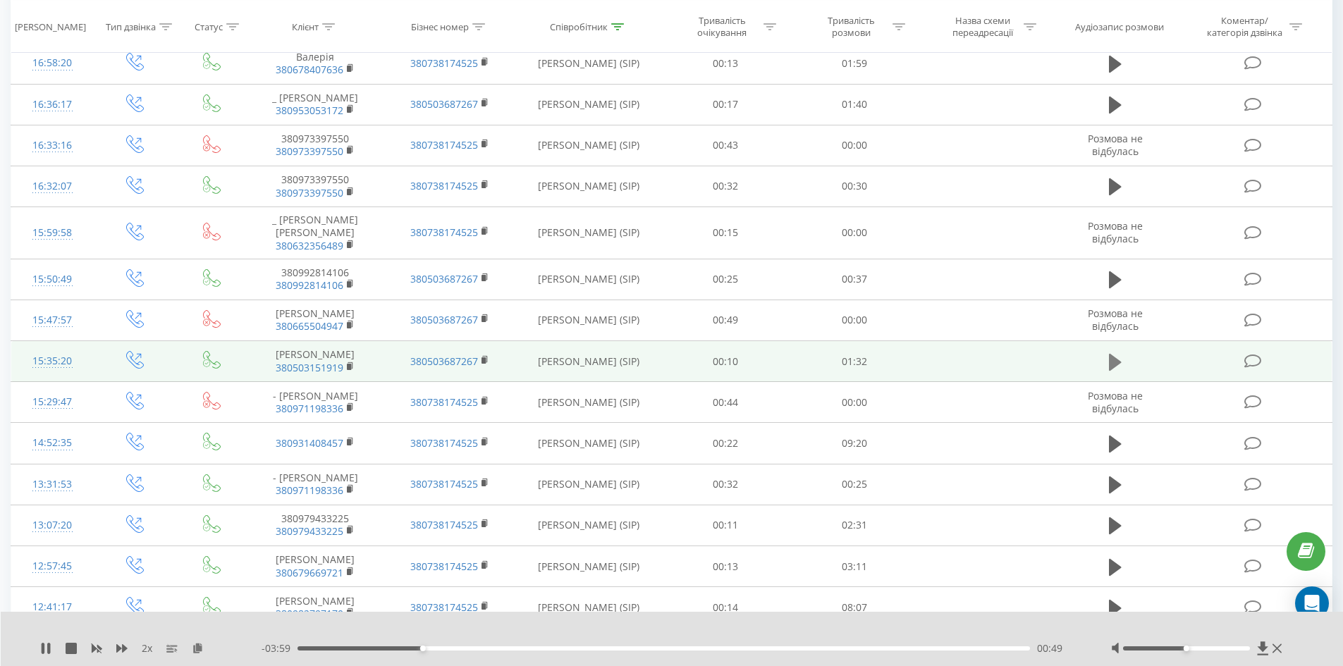
click at [1111, 353] on icon at bounding box center [1115, 361] width 13 height 17
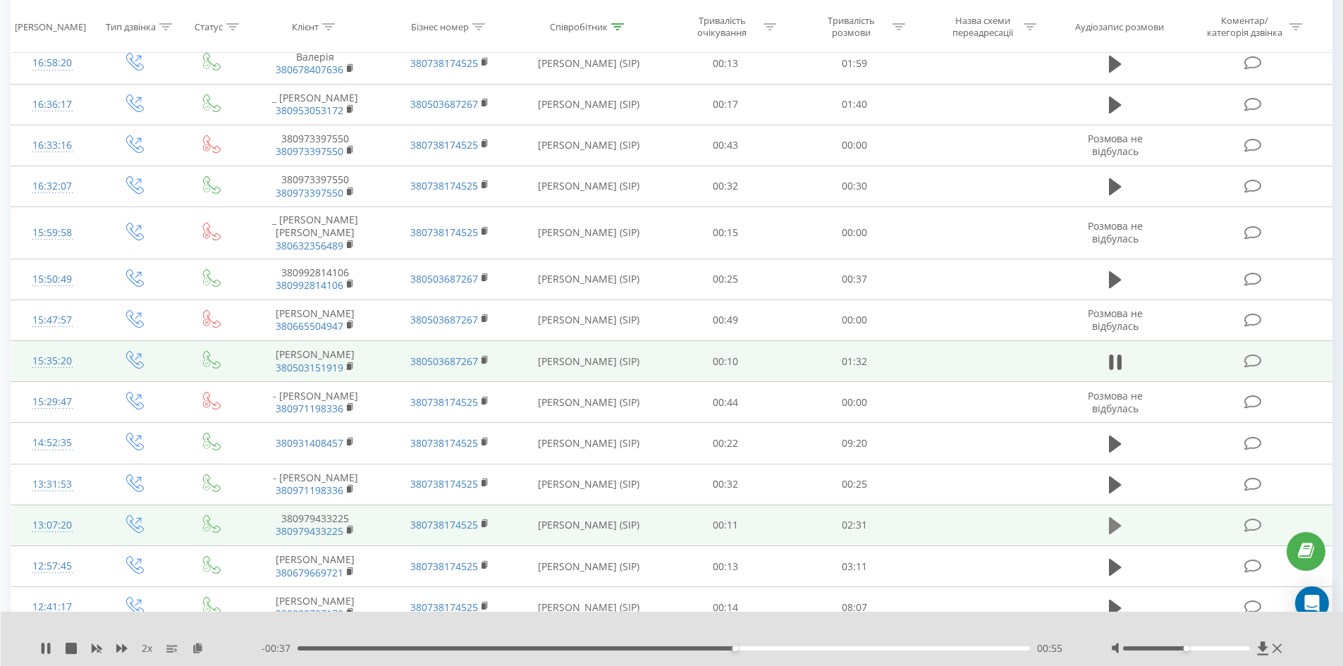
click at [1111, 518] on icon at bounding box center [1115, 526] width 13 height 17
click at [351, 650] on div "00:11" at bounding box center [664, 649] width 733 height 4
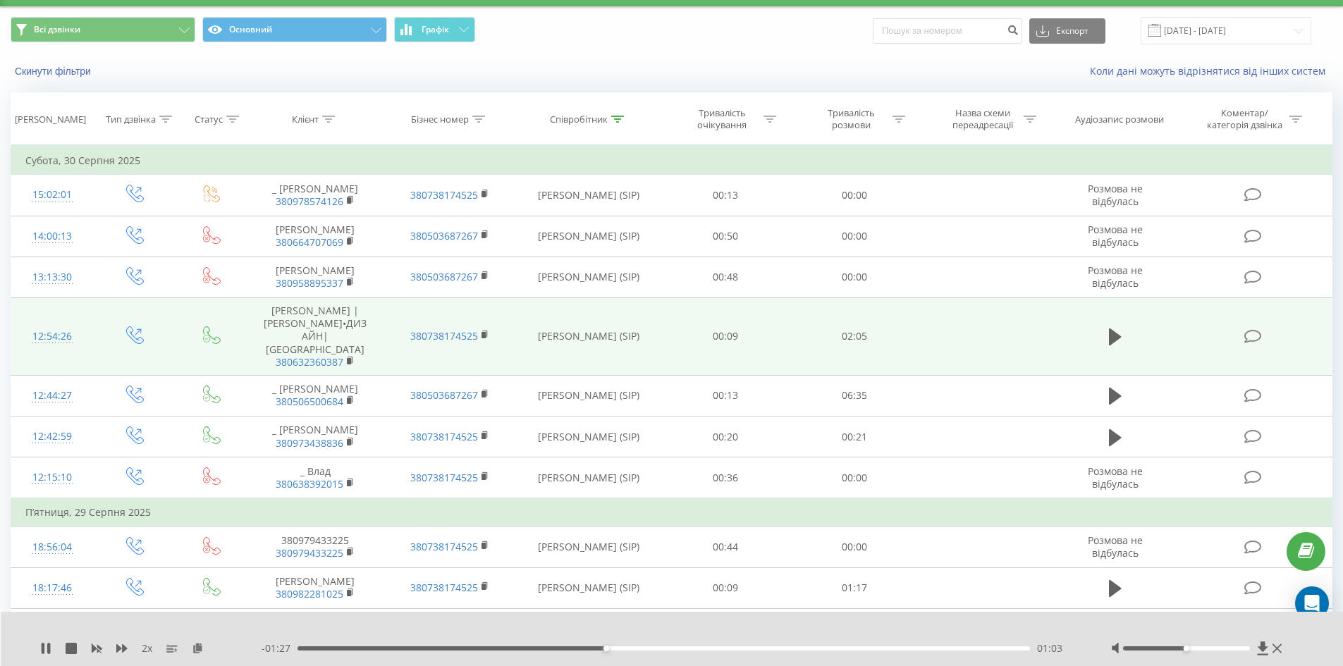
scroll to position [0, 0]
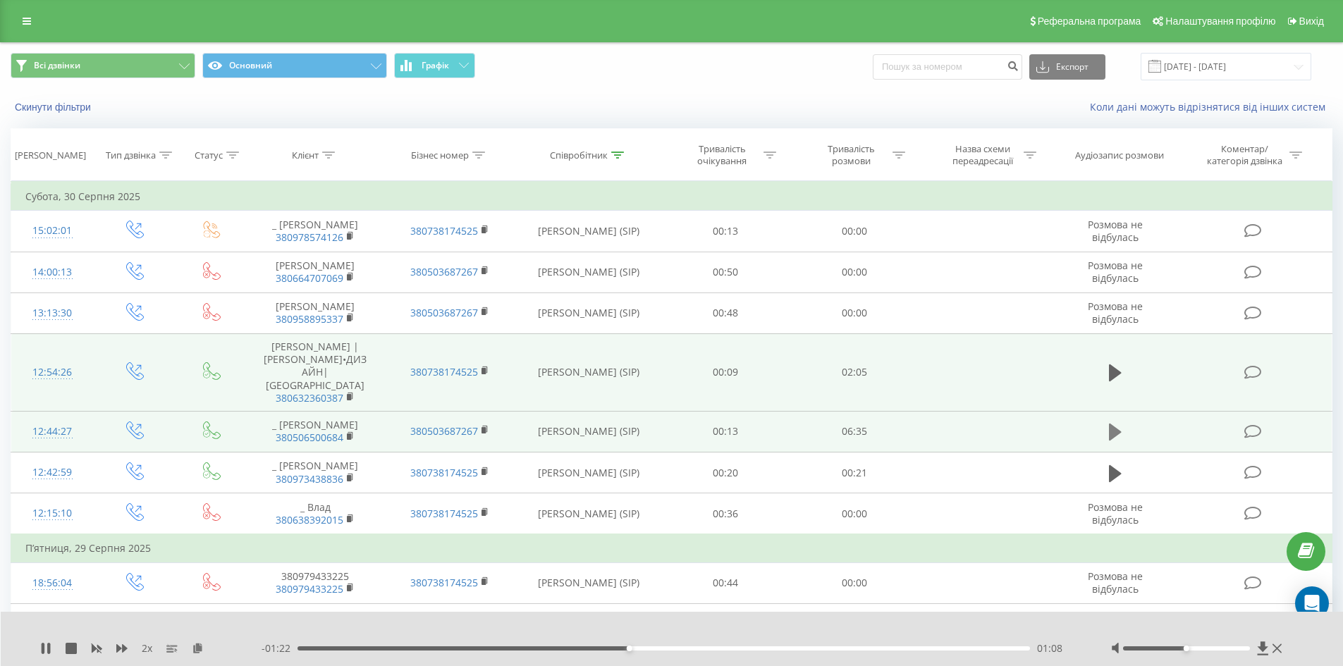
click at [1109, 422] on icon at bounding box center [1115, 432] width 13 height 20
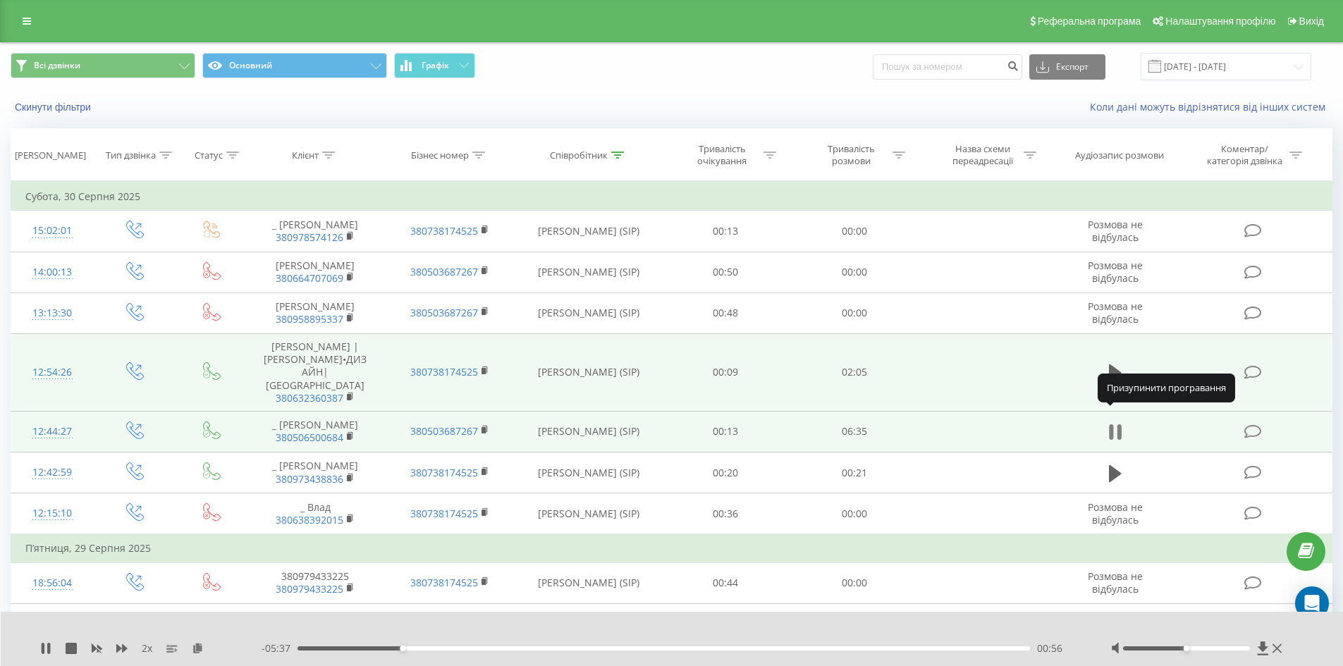
click at [1112, 425] on icon at bounding box center [1111, 433] width 4 height 16
